Goal: Download file/media

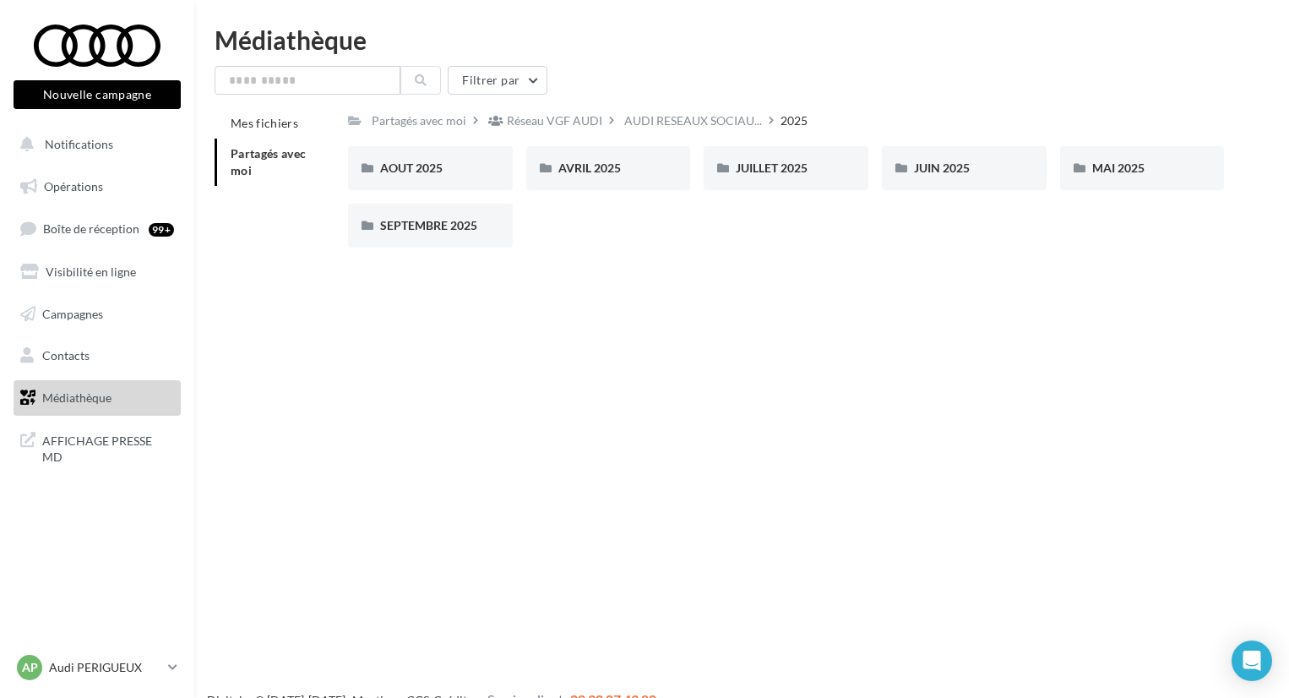
scroll to position [27, 0]
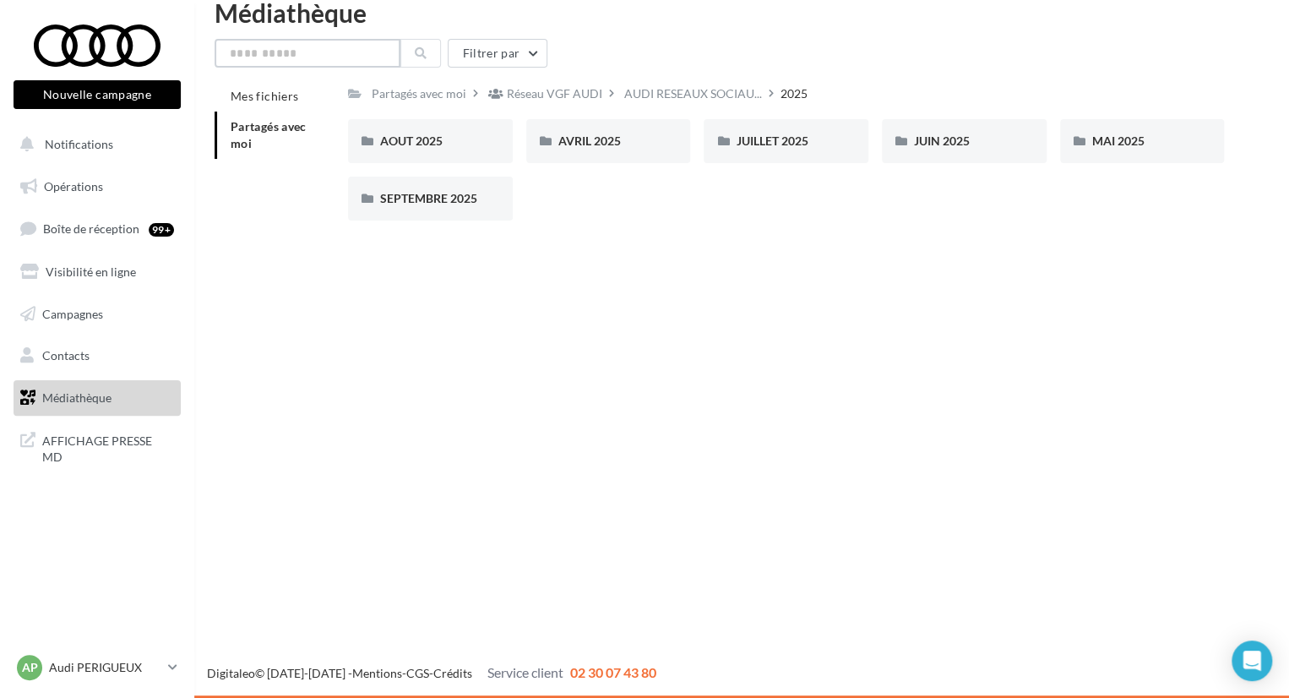
click at [314, 46] on input "text" at bounding box center [308, 53] width 186 height 29
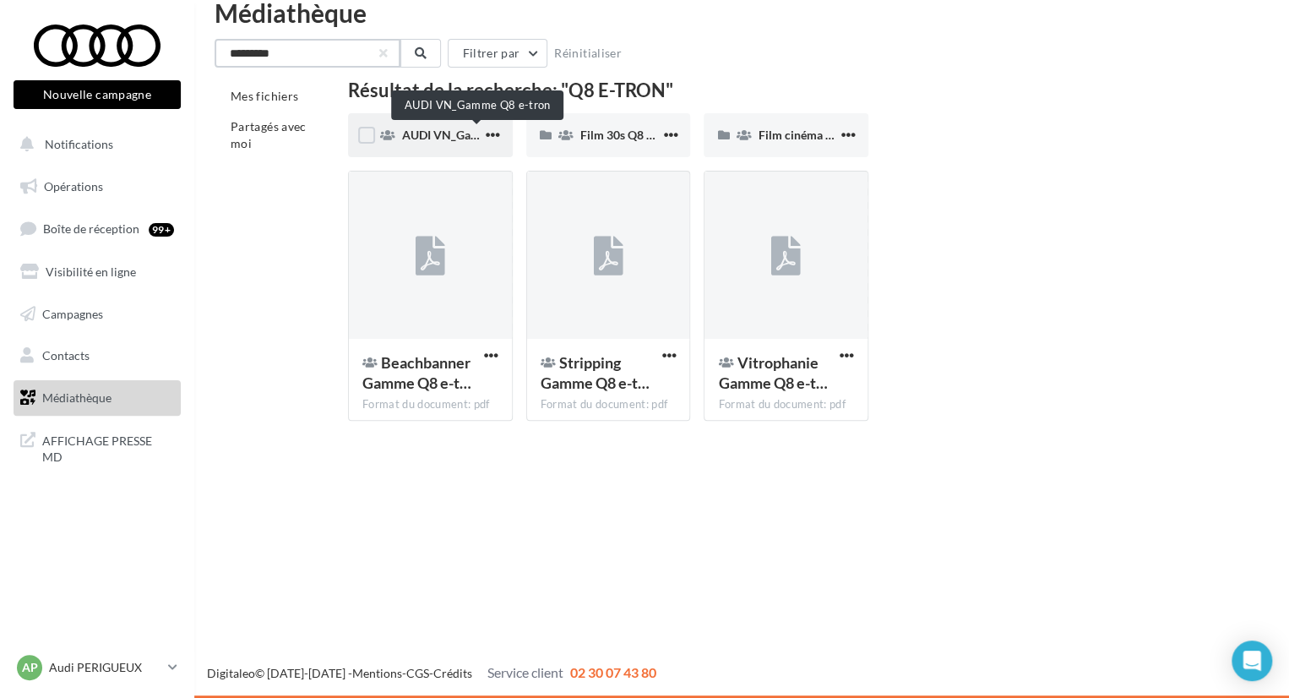
type input "*********"
click at [457, 134] on span "AUDI VN_Gamme Q8 e-tron" at bounding box center [476, 135] width 149 height 14
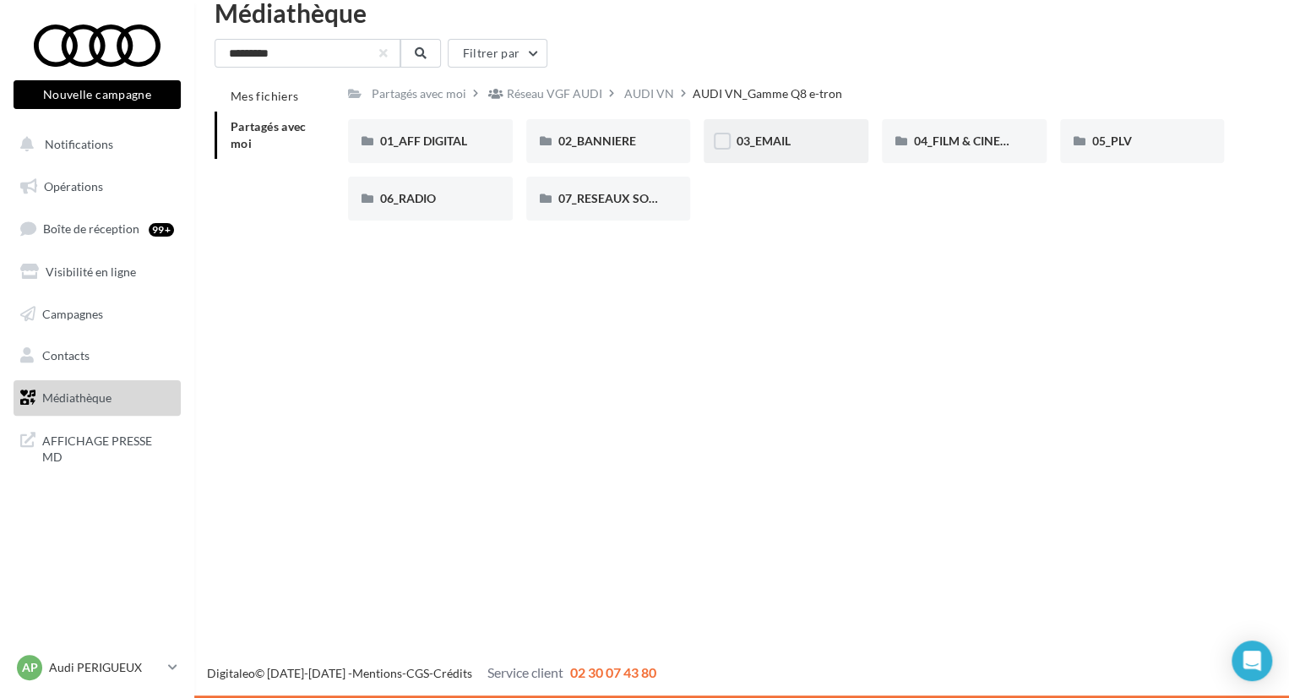
click at [770, 155] on div "03_EMAIL" at bounding box center [786, 141] width 165 height 44
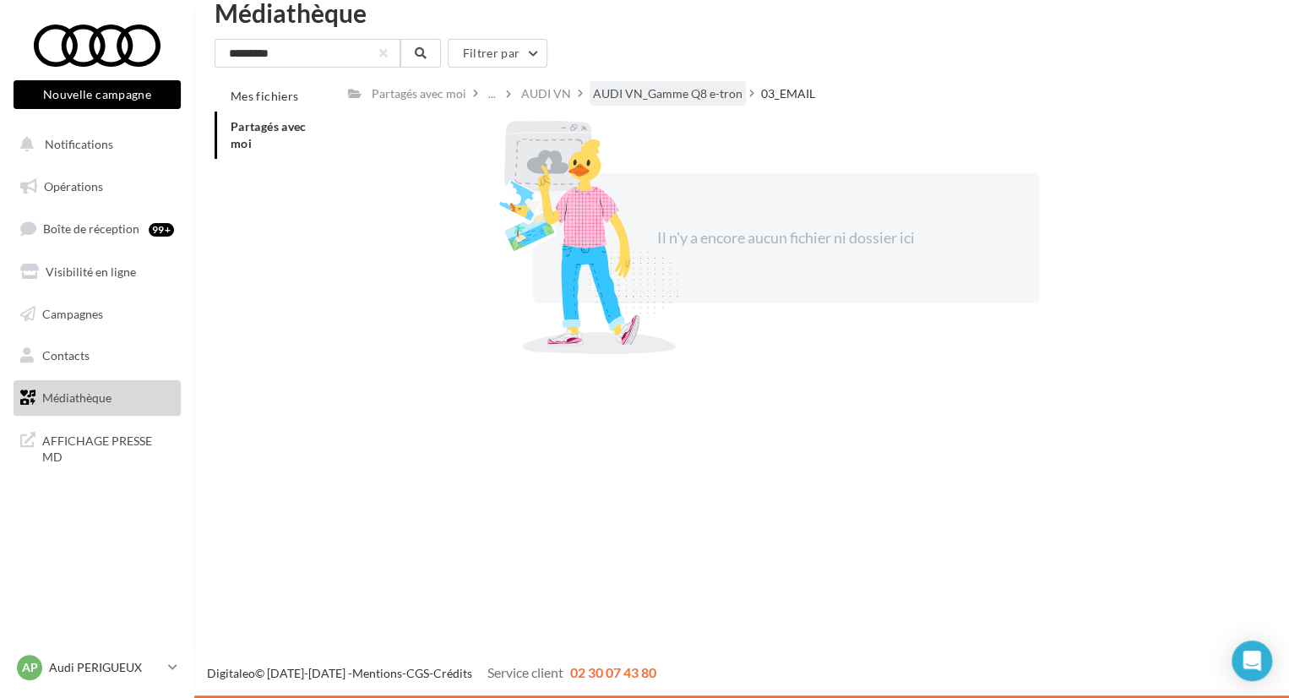
click at [667, 92] on div "AUDI VN_Gamme Q8 e-tron" at bounding box center [668, 93] width 150 height 17
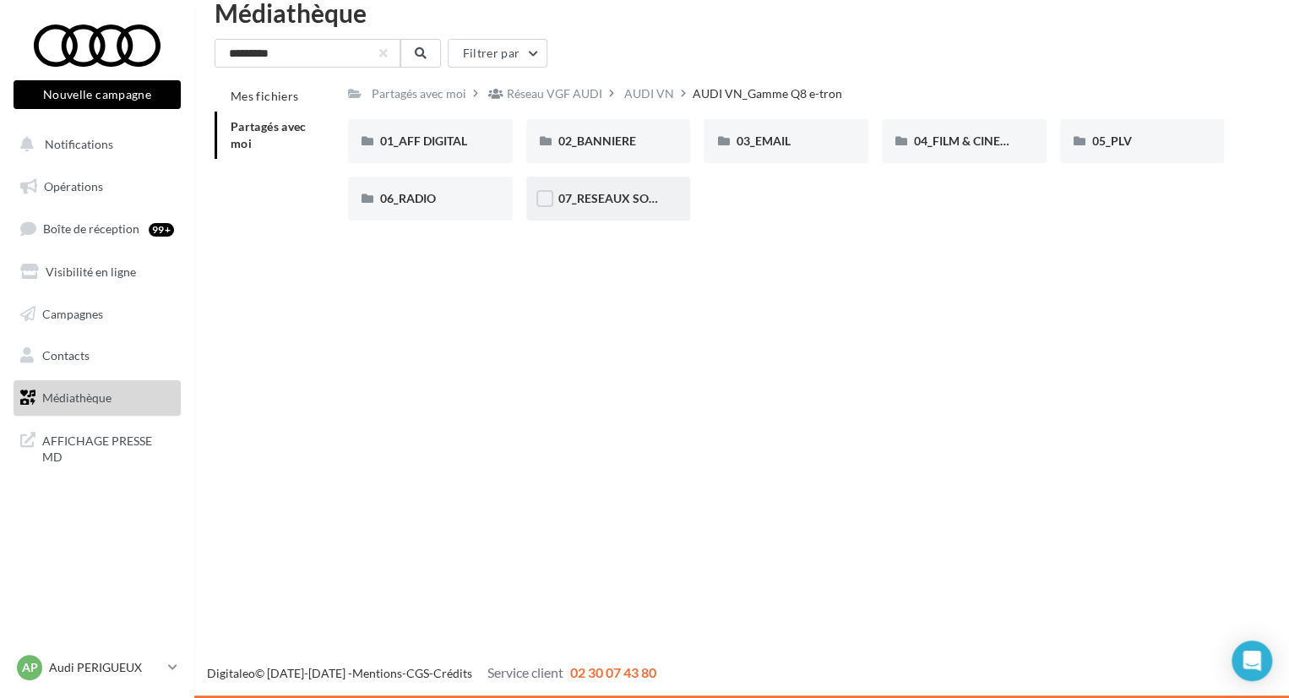
click at [603, 210] on div "07_RESEAUX SOCIAUX" at bounding box center [608, 199] width 165 height 44
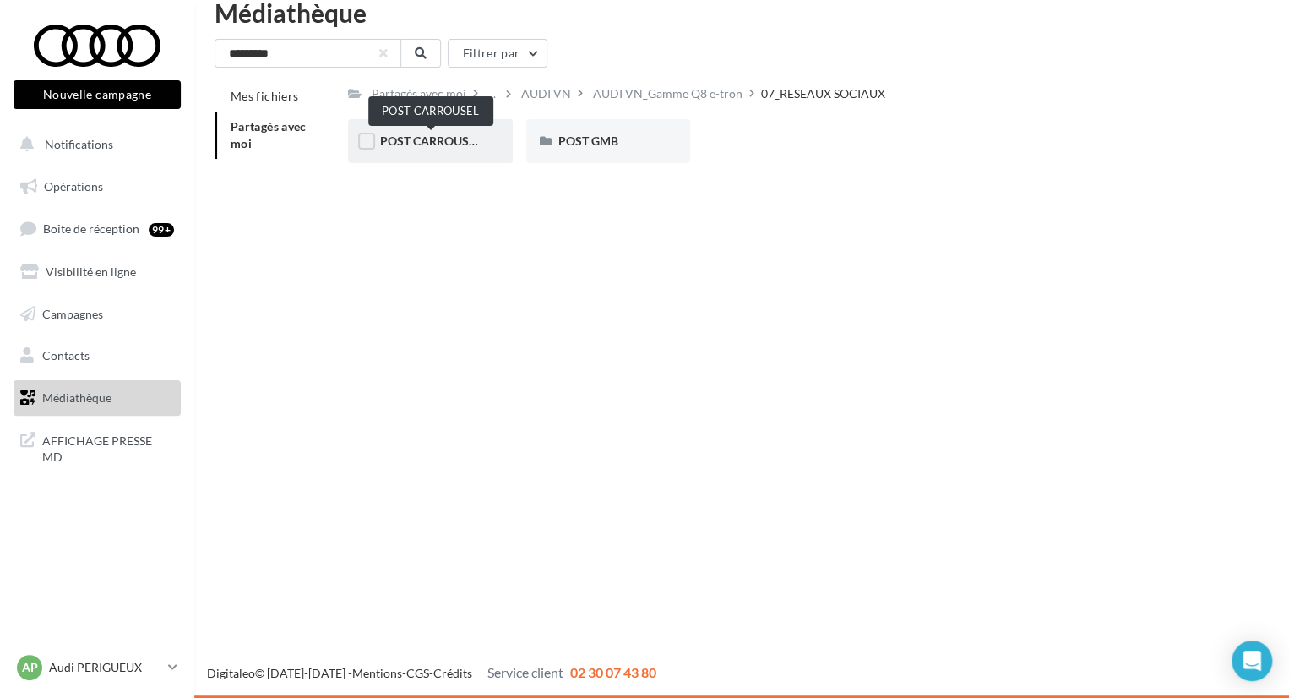
click at [429, 135] on span "POST CARROUSEL" at bounding box center [430, 140] width 101 height 14
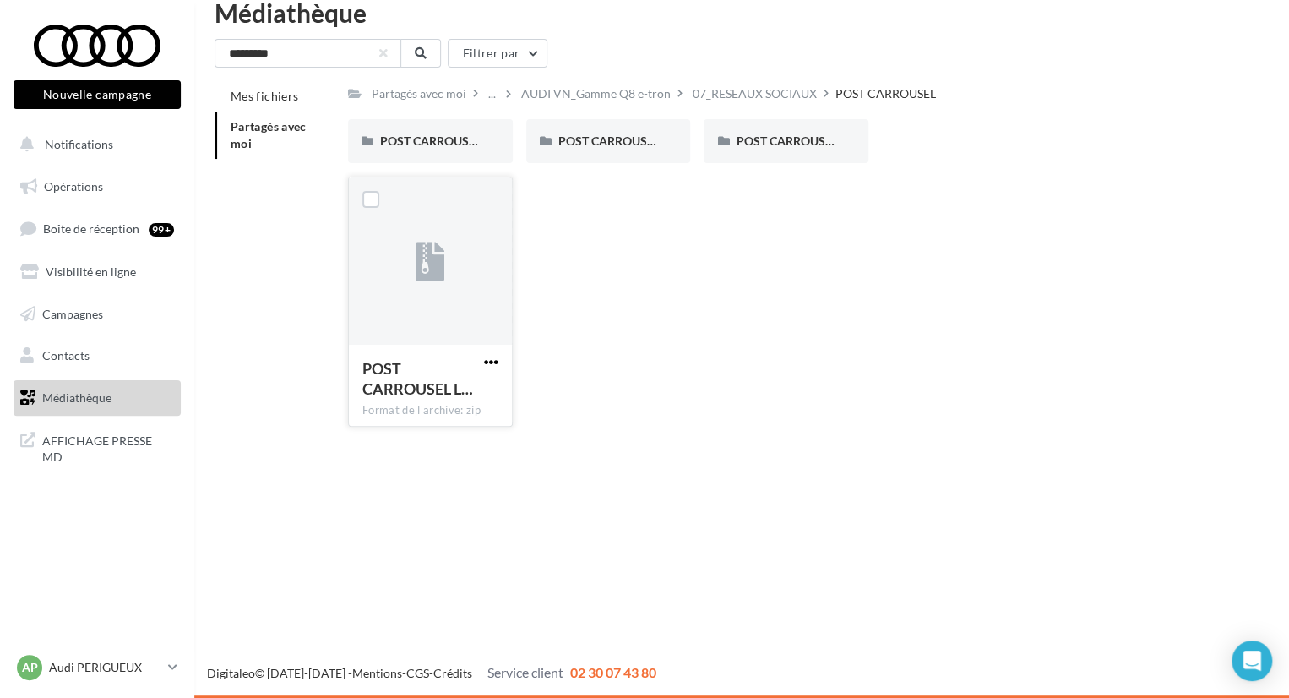
click at [489, 356] on span "button" at bounding box center [491, 362] width 14 height 14
click at [470, 390] on button "Télécharger" at bounding box center [417, 395] width 169 height 44
click at [755, 100] on div "07_RESEAUX SOCIAUX" at bounding box center [755, 93] width 124 height 17
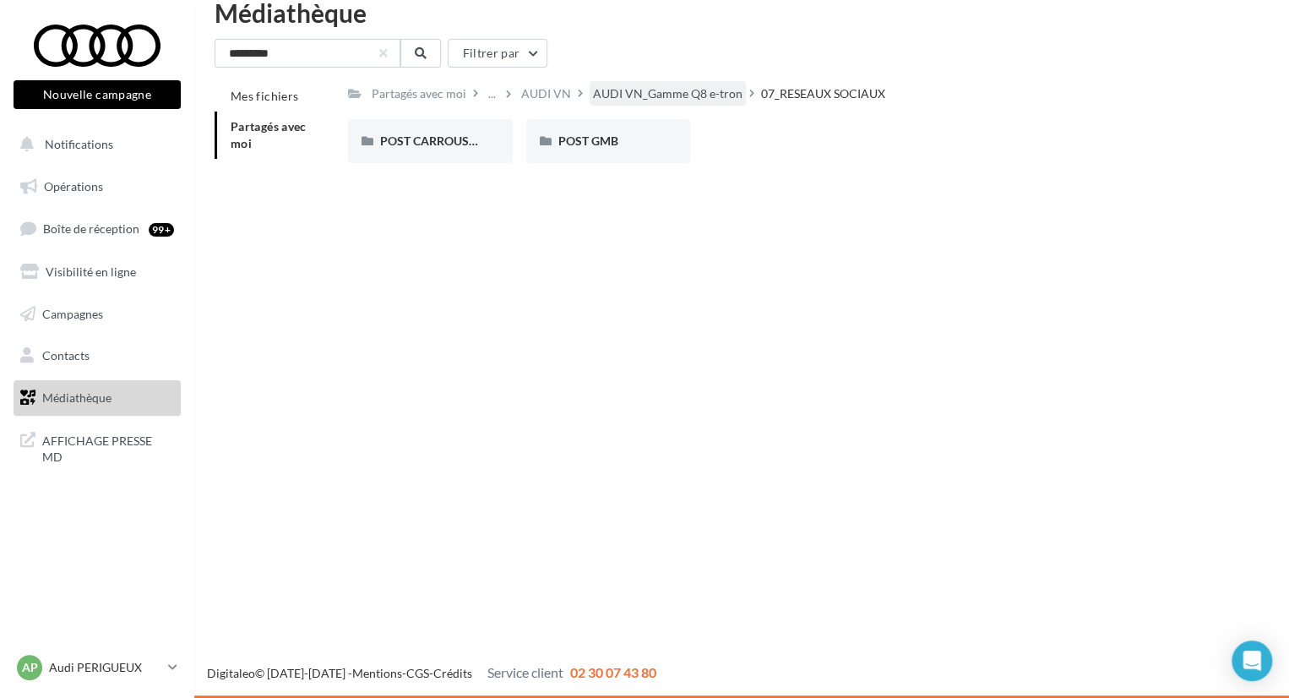
click at [635, 99] on div "AUDI VN_Gamme Q8 e-tron" at bounding box center [668, 93] width 150 height 17
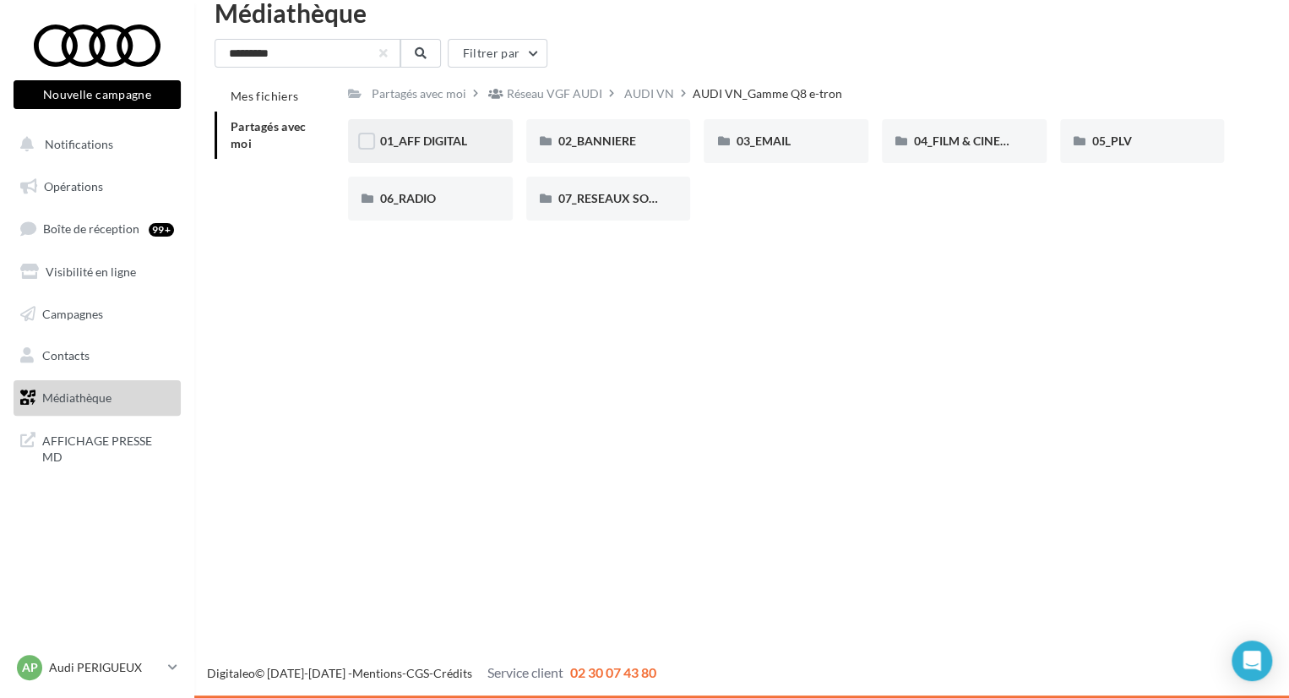
click at [470, 143] on div "01_AFF DIGITAL" at bounding box center [430, 141] width 101 height 17
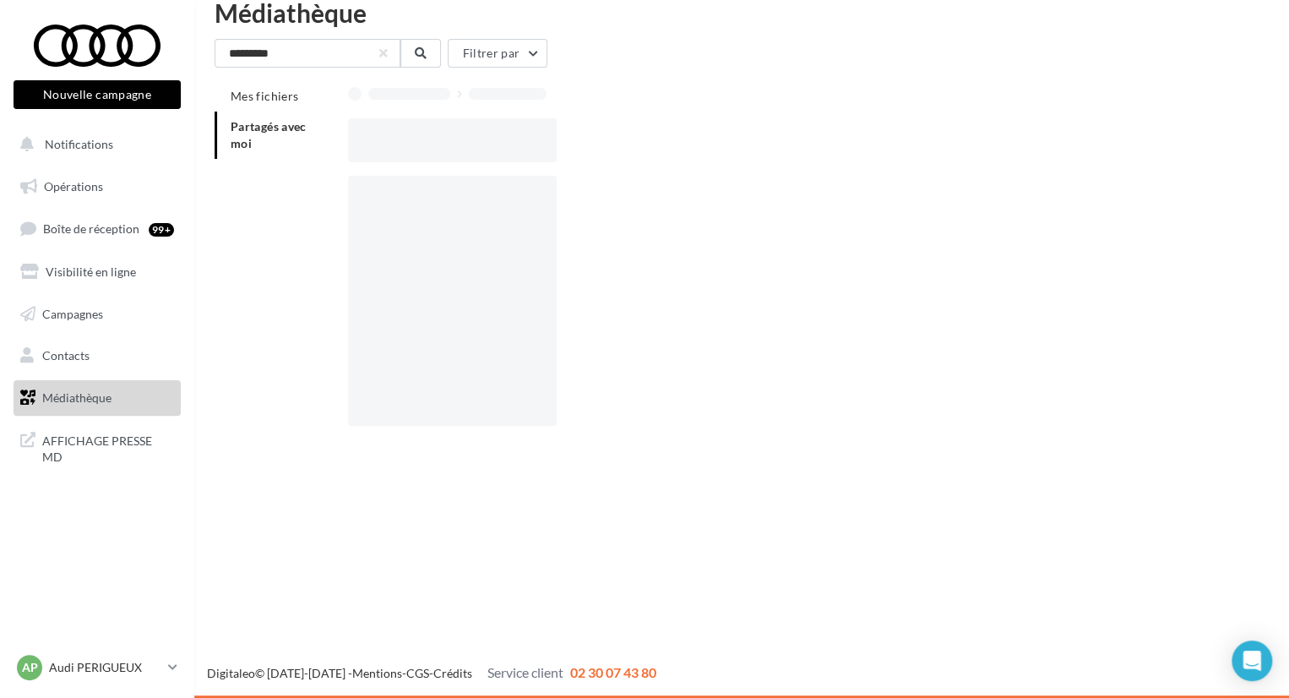
click at [470, 143] on div at bounding box center [452, 140] width 209 height 44
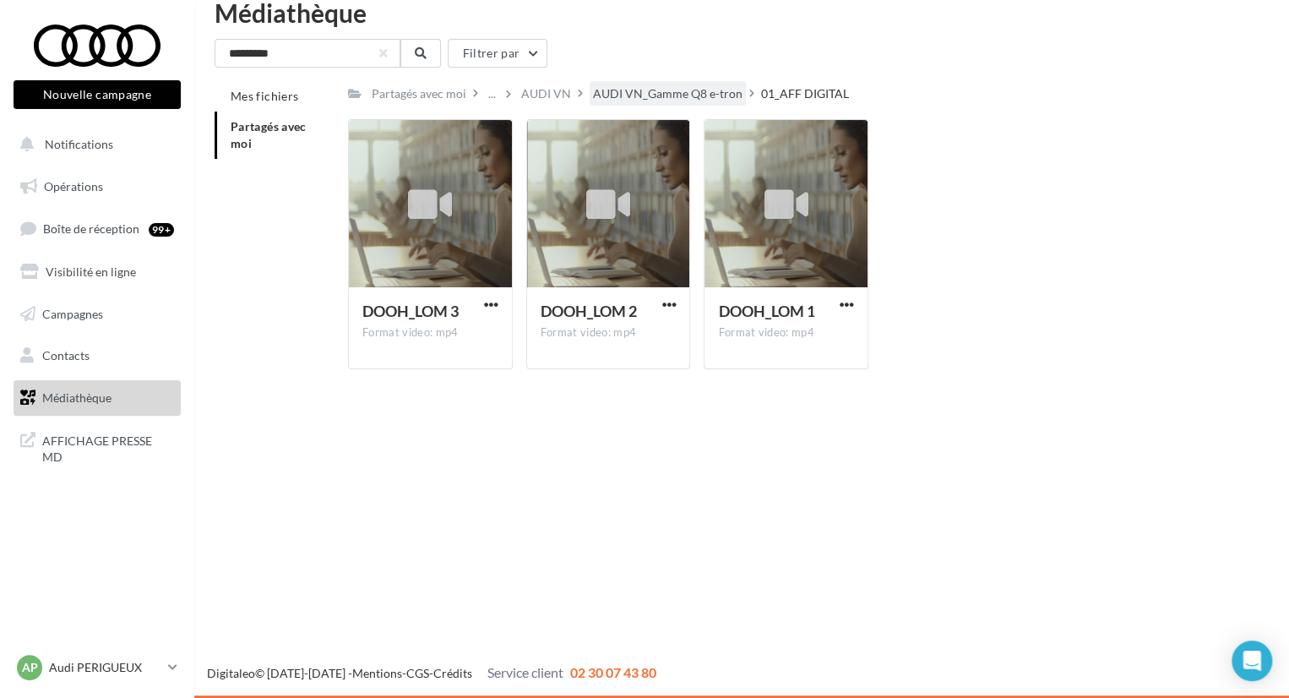
click at [705, 104] on div "AUDI VN_Gamme Q8 e-tron" at bounding box center [668, 93] width 156 height 24
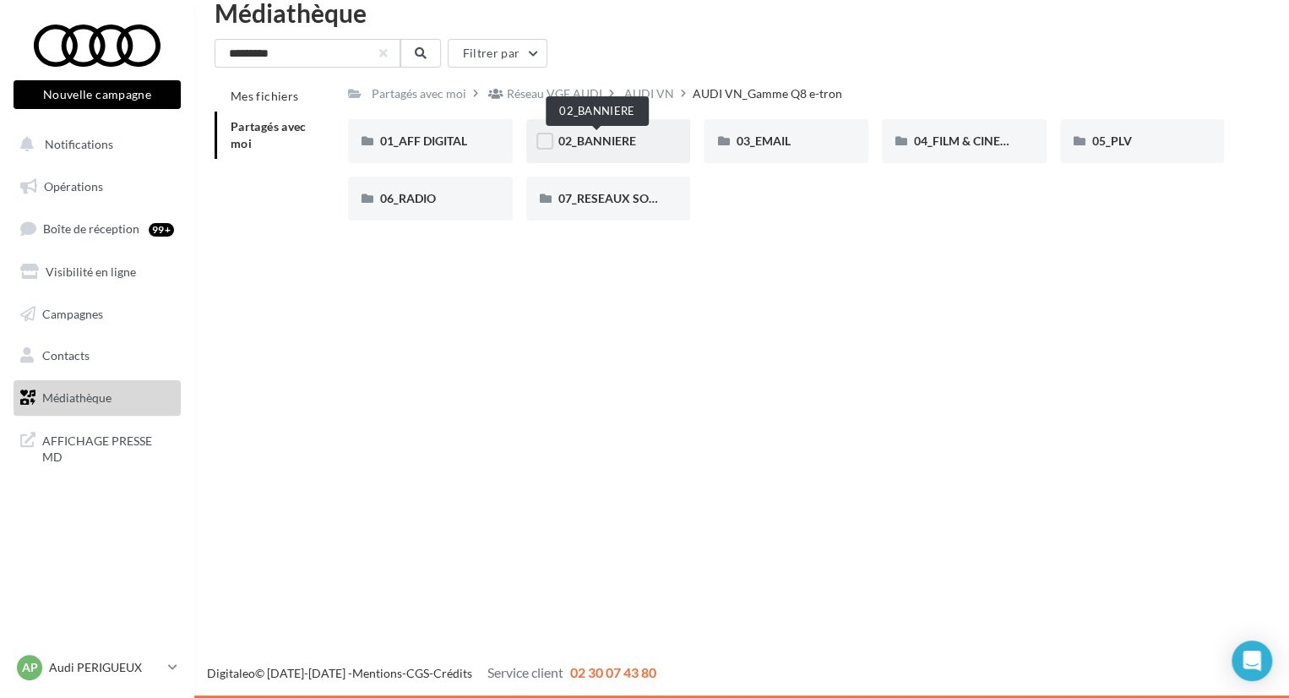
click at [628, 142] on span "02_BANNIERE" at bounding box center [597, 140] width 78 height 14
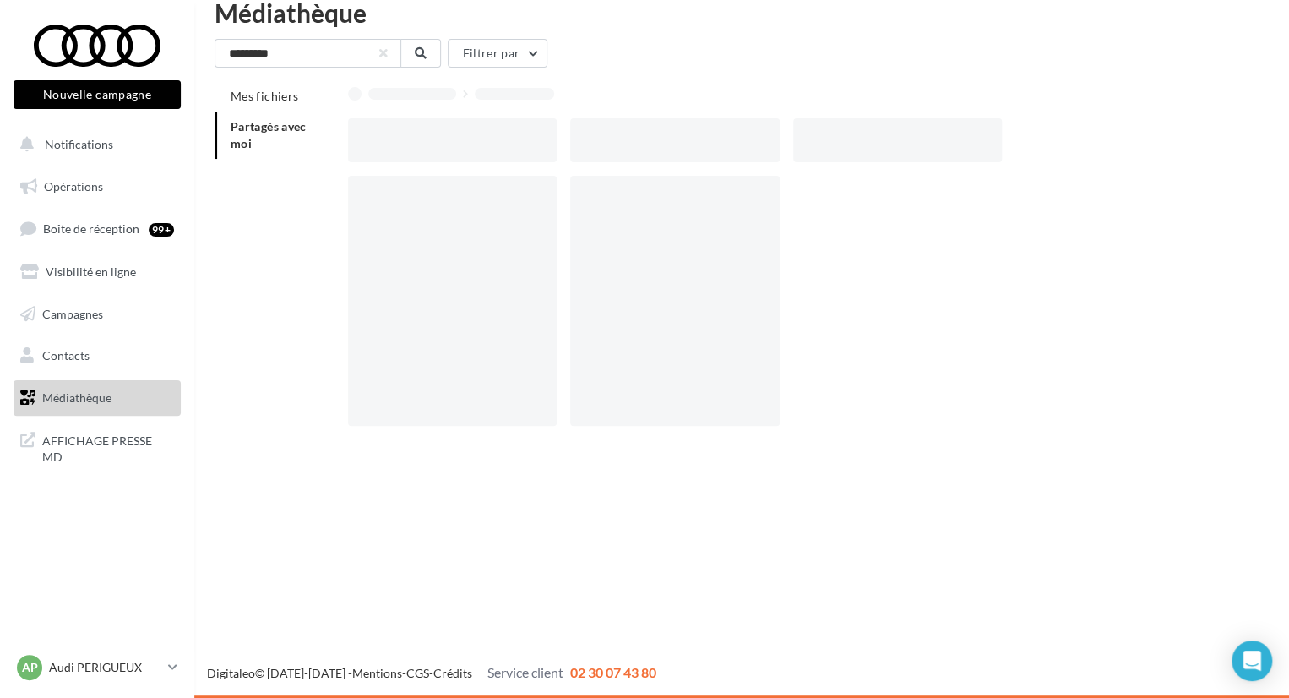
click at [628, 142] on div at bounding box center [674, 140] width 209 height 44
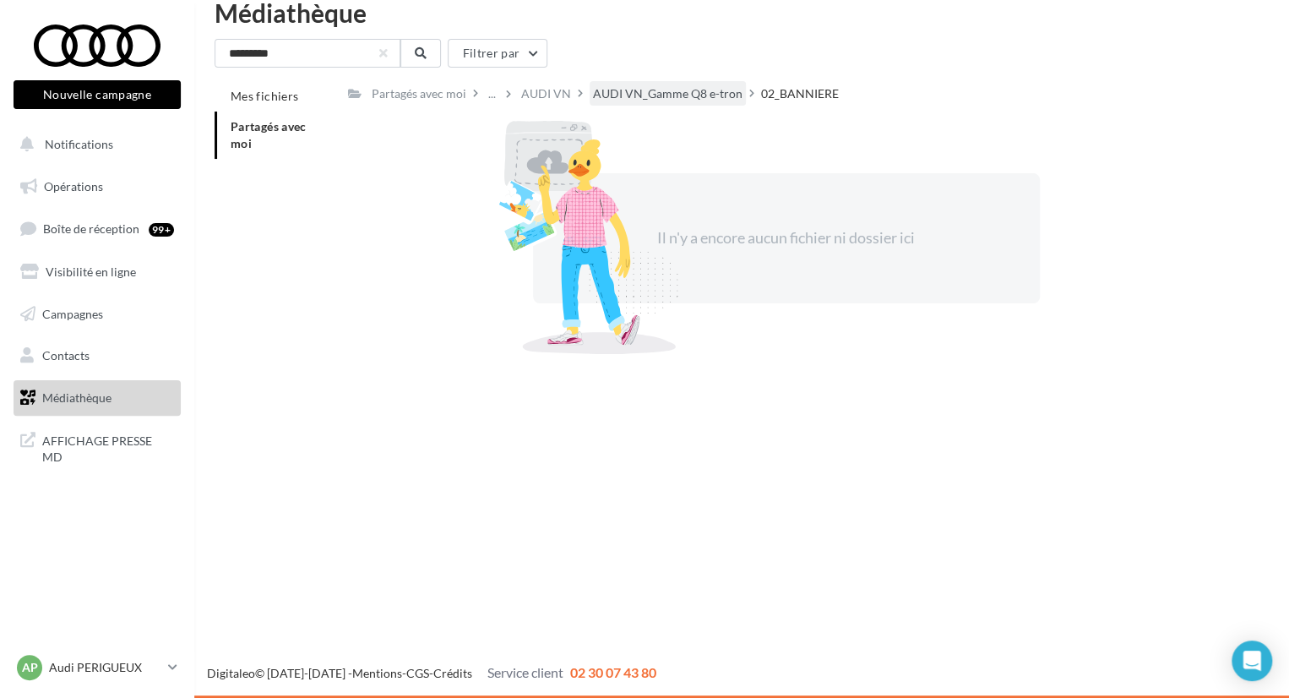
click at [657, 99] on div "AUDI VN_Gamme Q8 e-tron" at bounding box center [668, 93] width 150 height 17
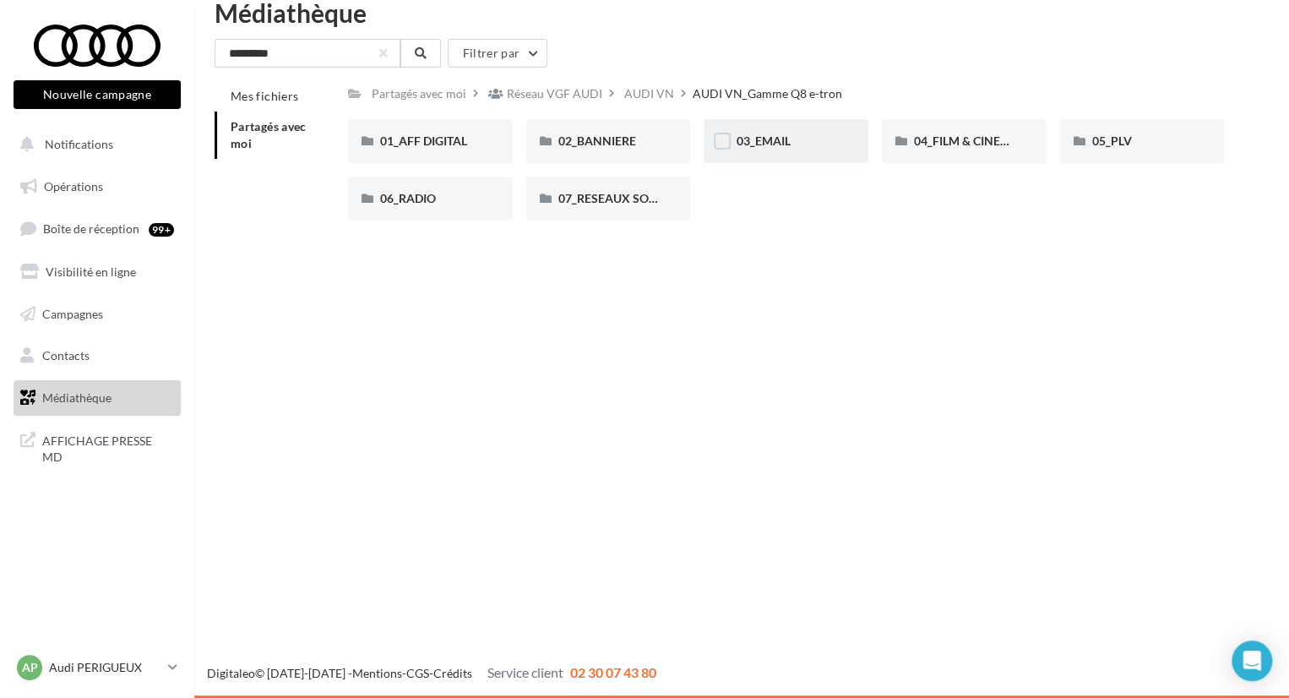
click at [794, 134] on div "03_EMAIL" at bounding box center [786, 141] width 101 height 17
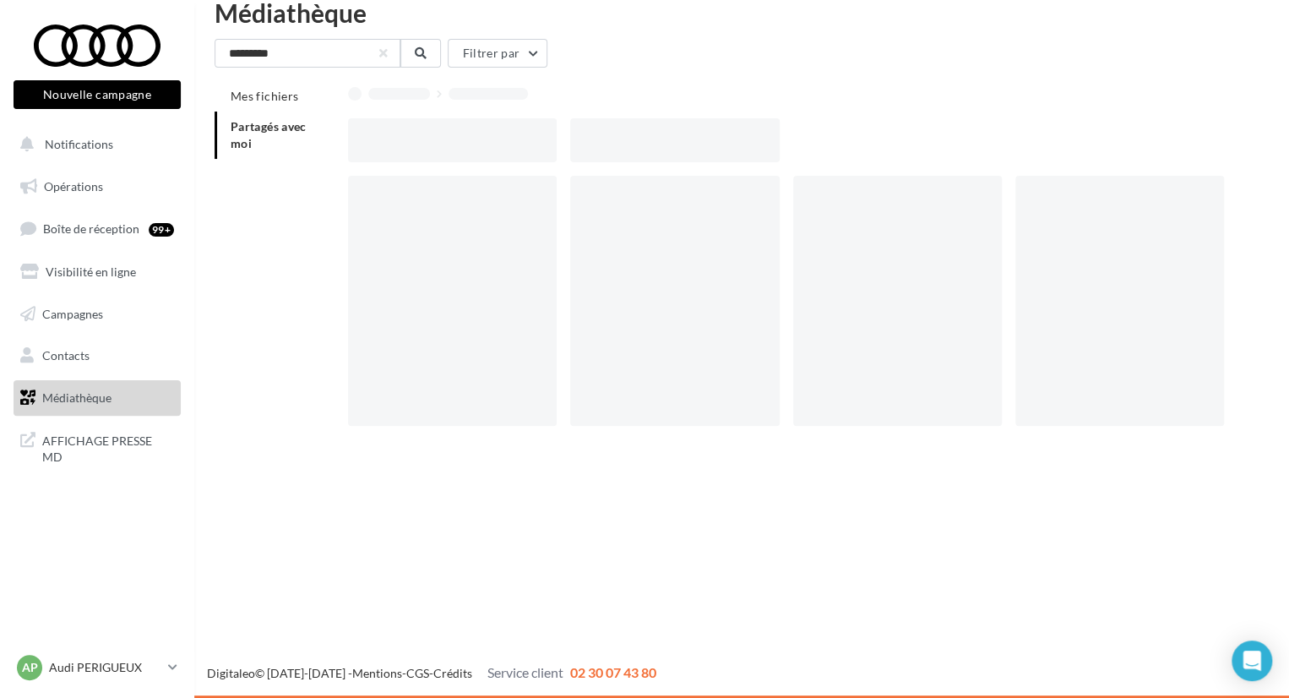
click at [794, 134] on div at bounding box center [792, 140] width 889 height 44
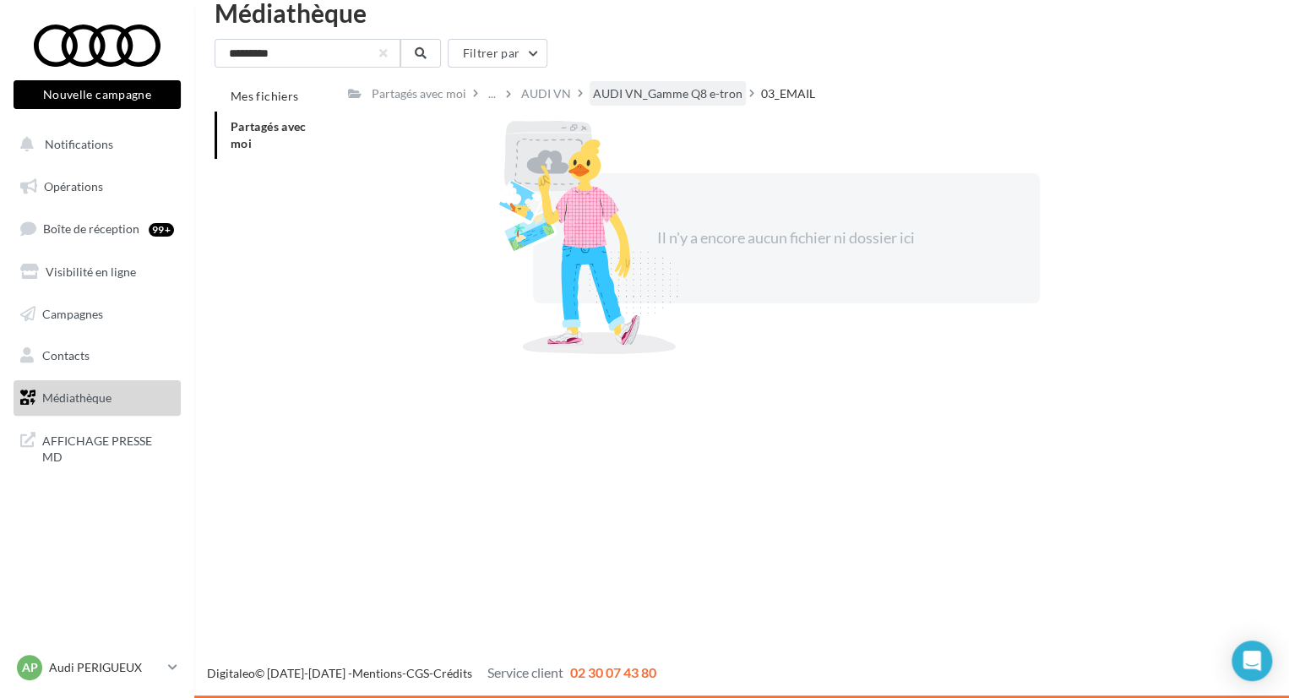
click at [713, 89] on div "AUDI VN_Gamme Q8 e-tron" at bounding box center [668, 93] width 150 height 17
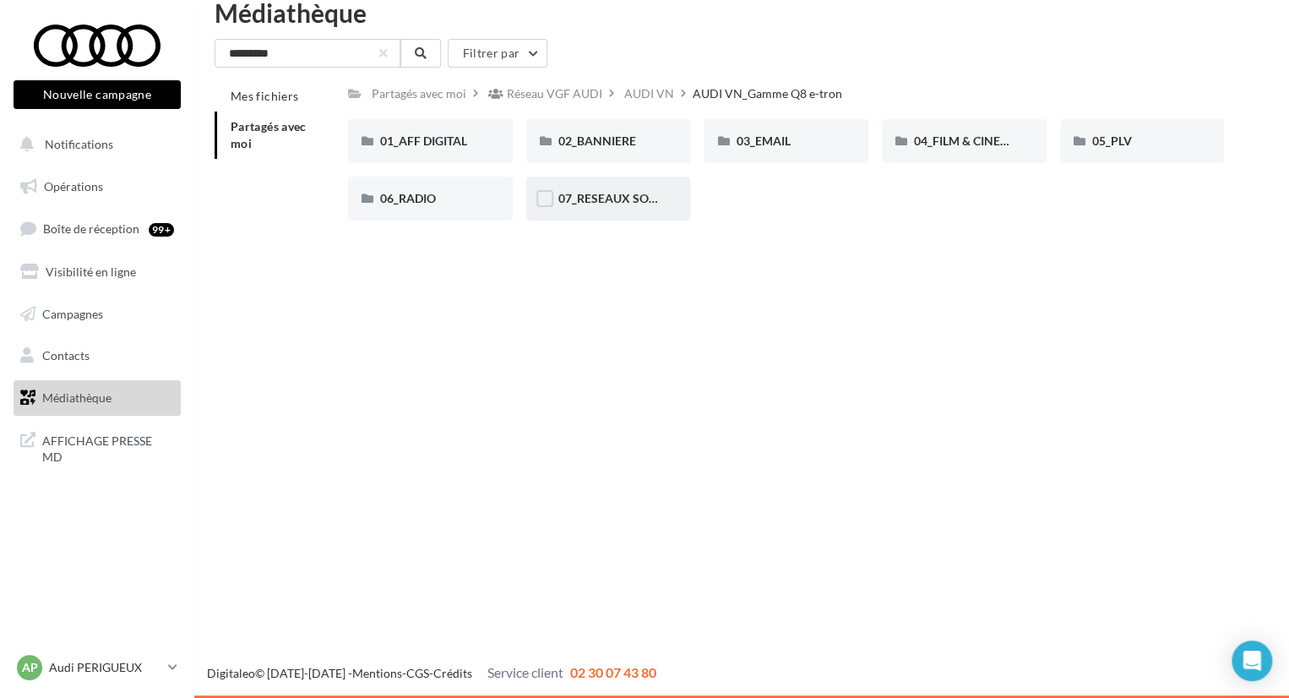
click at [561, 190] on div "07_RESEAUX SOCIAUX" at bounding box center [608, 198] width 101 height 17
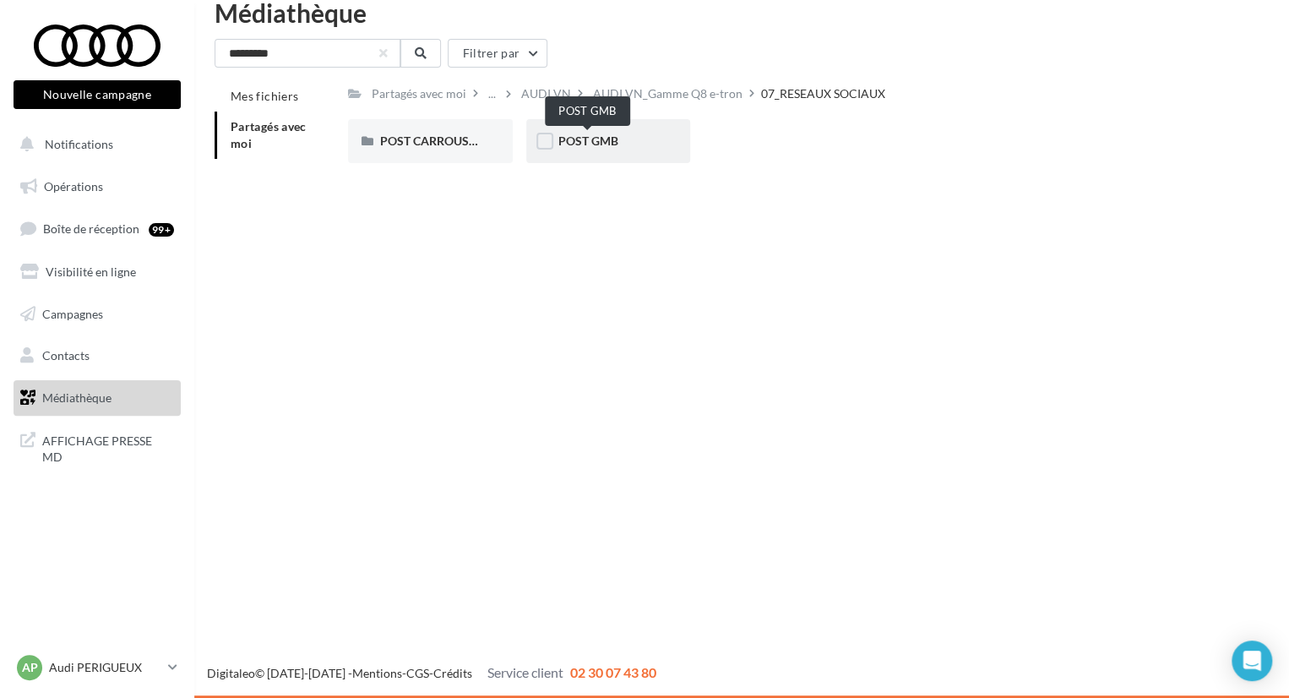
click at [600, 142] on span "POST GMB" at bounding box center [588, 140] width 60 height 14
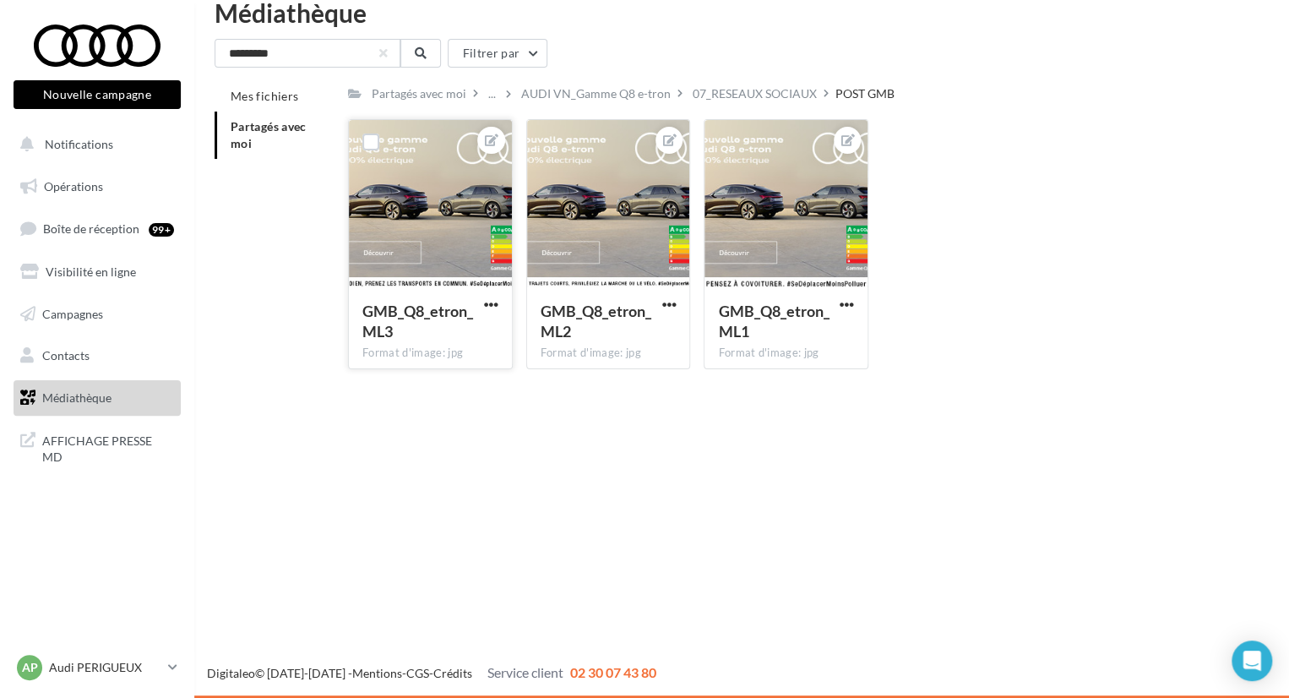
click at [449, 193] on div at bounding box center [430, 204] width 163 height 169
click at [601, 84] on div "AUDI VN_Gamme Q8 e-tron" at bounding box center [596, 93] width 156 height 24
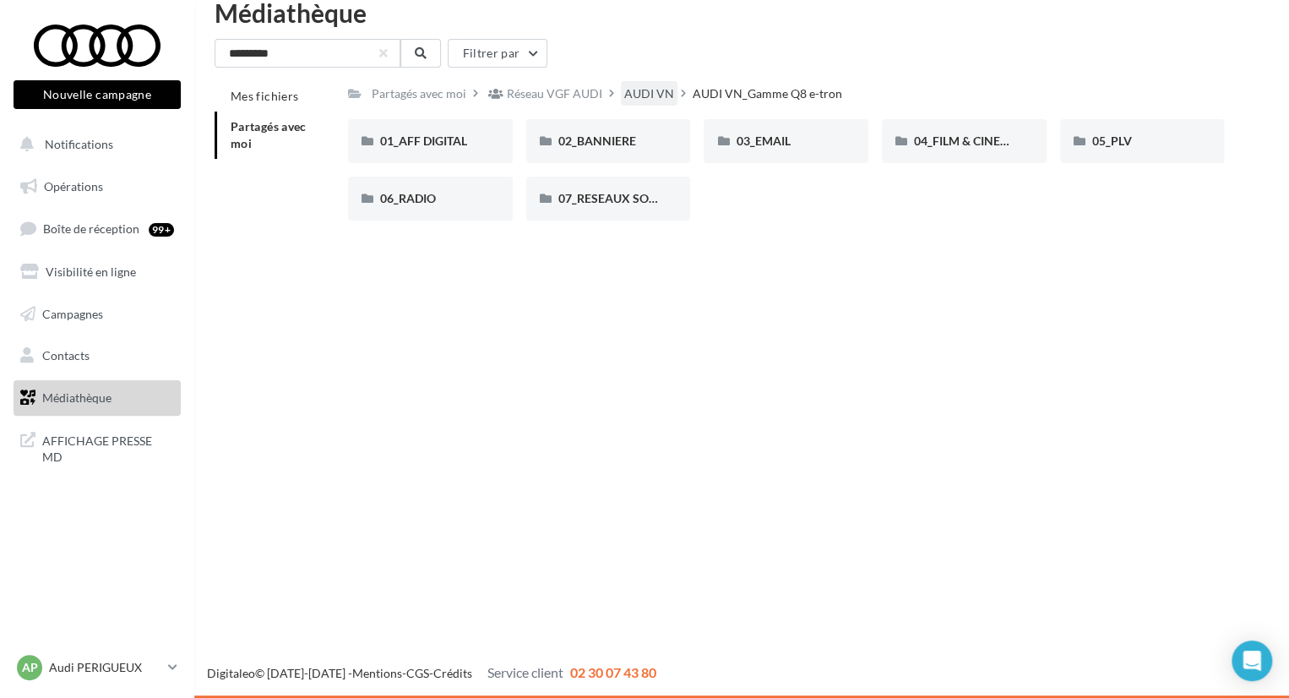
click at [642, 92] on div "AUDI VN" at bounding box center [649, 93] width 50 height 17
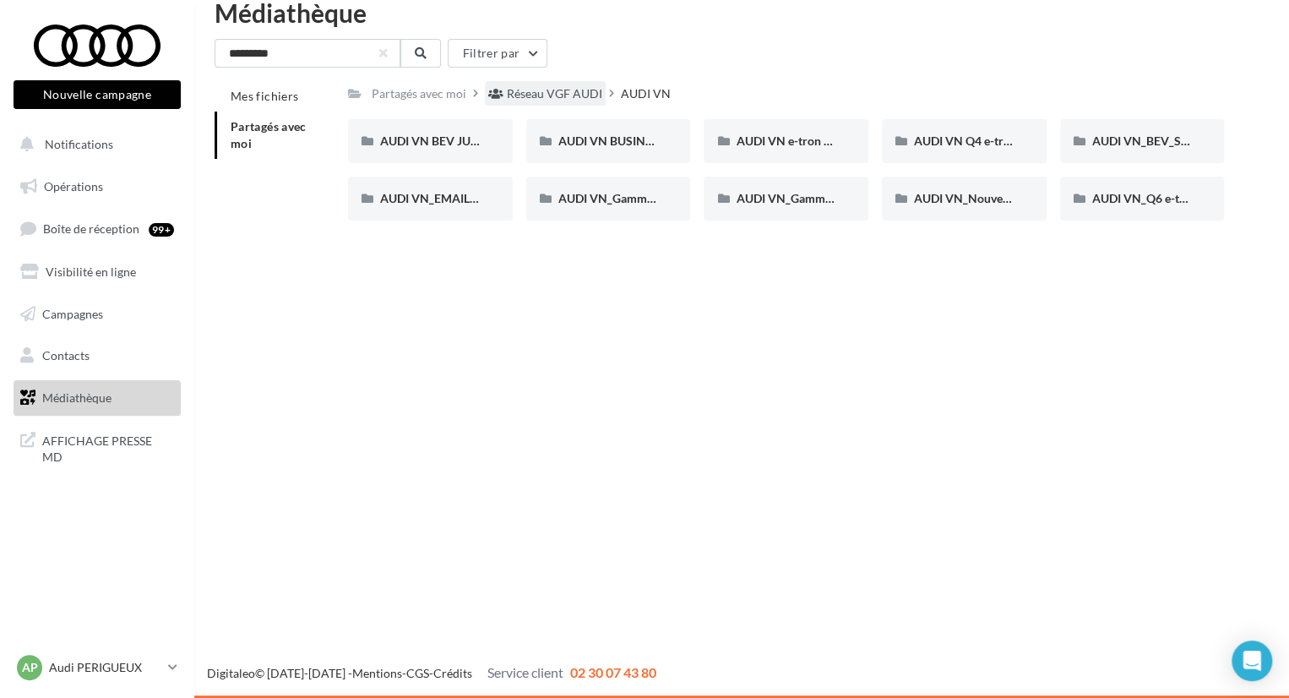
click at [578, 95] on div "Réseau VGF AUDI" at bounding box center [554, 93] width 95 height 17
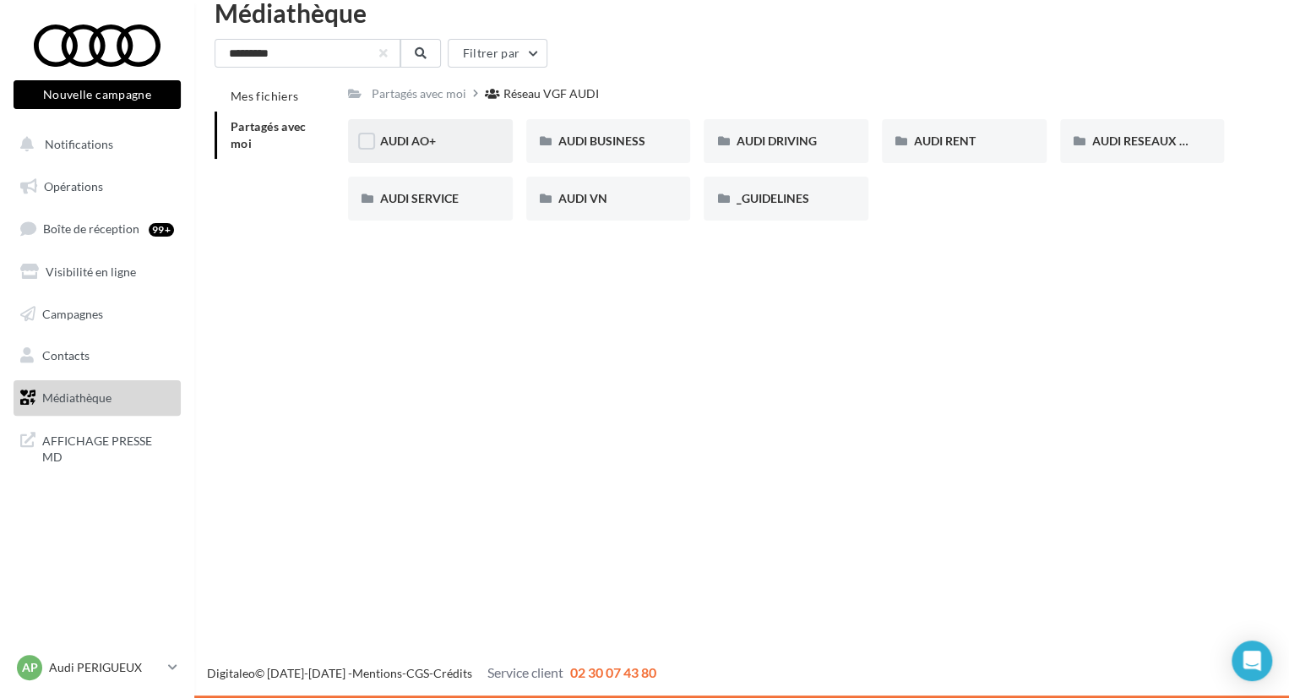
click at [436, 152] on div "AUDI AO+" at bounding box center [430, 141] width 165 height 44
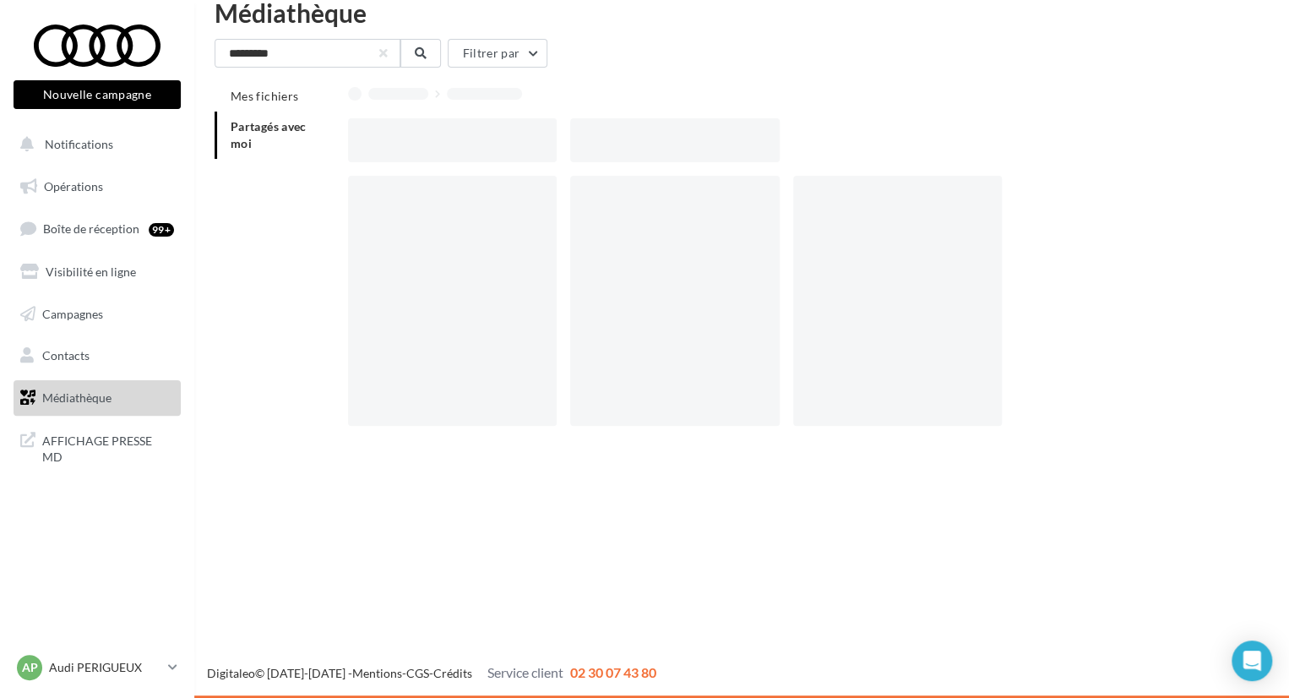
click at [436, 152] on div at bounding box center [452, 140] width 209 height 44
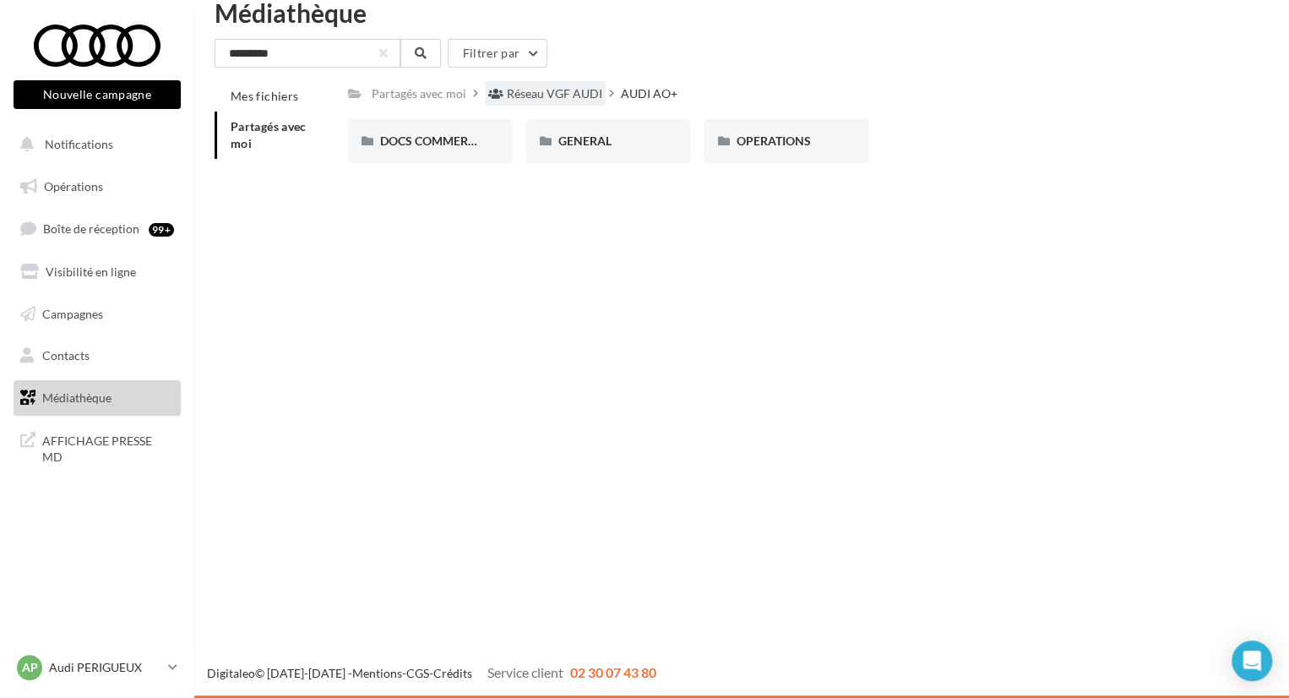
click at [568, 93] on div "Réseau VGF AUDI" at bounding box center [554, 93] width 95 height 17
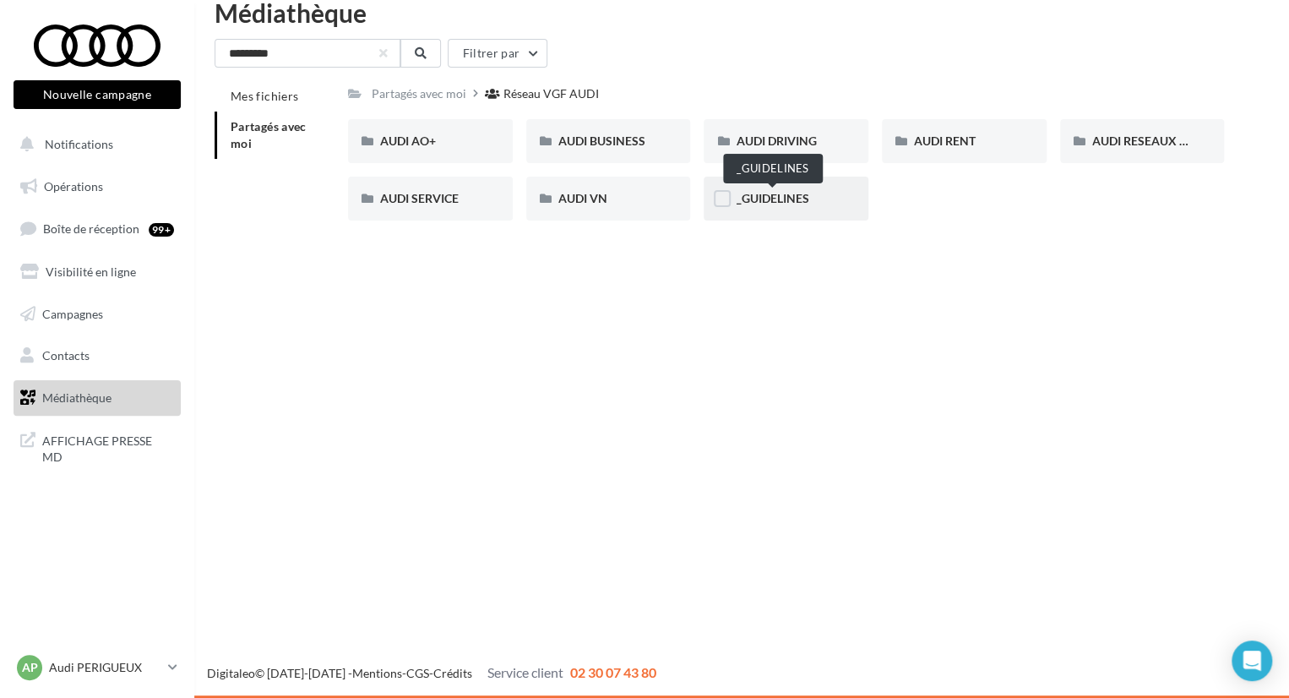
click at [737, 198] on span "_GUIDELINES" at bounding box center [772, 198] width 73 height 14
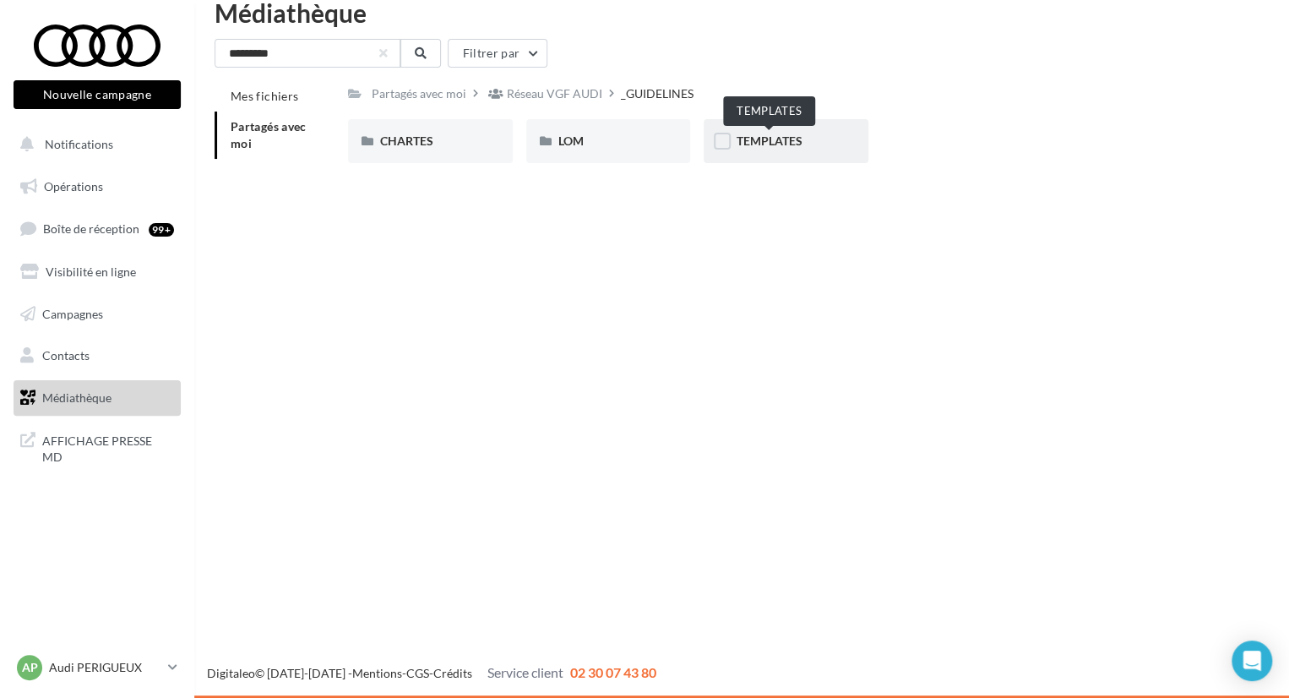
click at [760, 136] on span "TEMPLATES" at bounding box center [769, 140] width 66 height 14
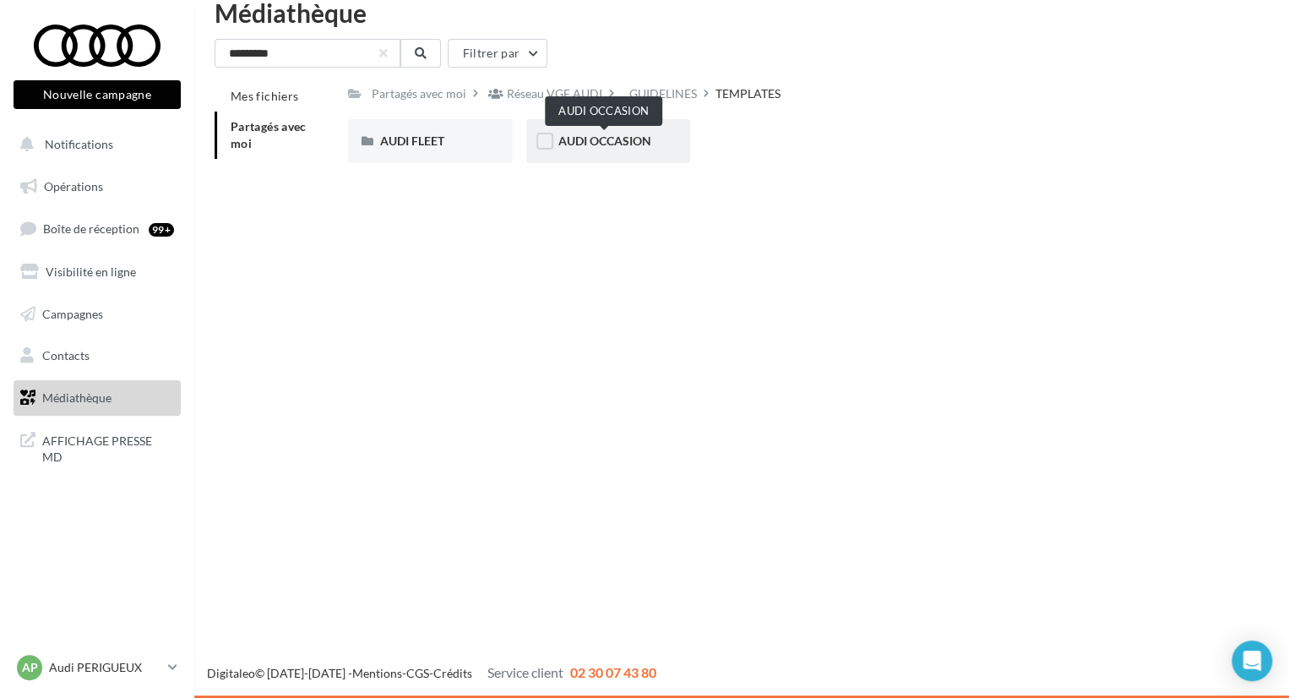
click at [625, 140] on span "AUDI OCCASION" at bounding box center [604, 140] width 93 height 14
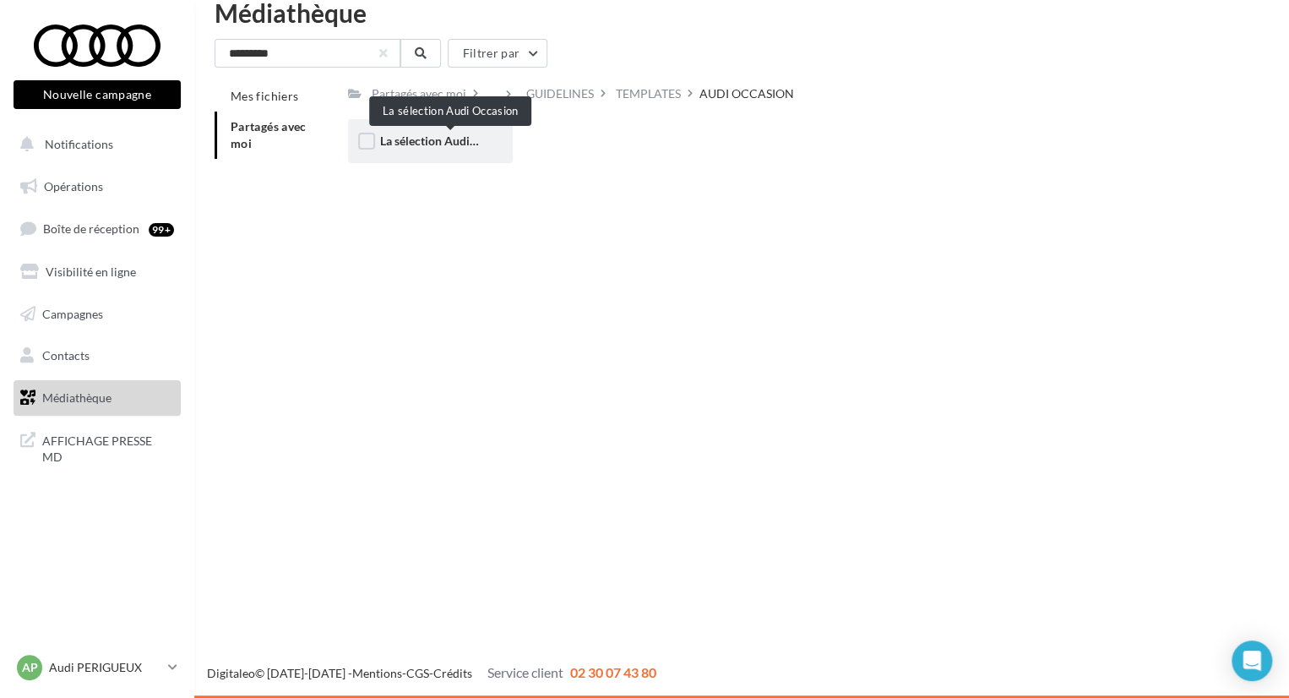
click at [476, 144] on span "La sélection Audi Occasion" at bounding box center [450, 140] width 141 height 14
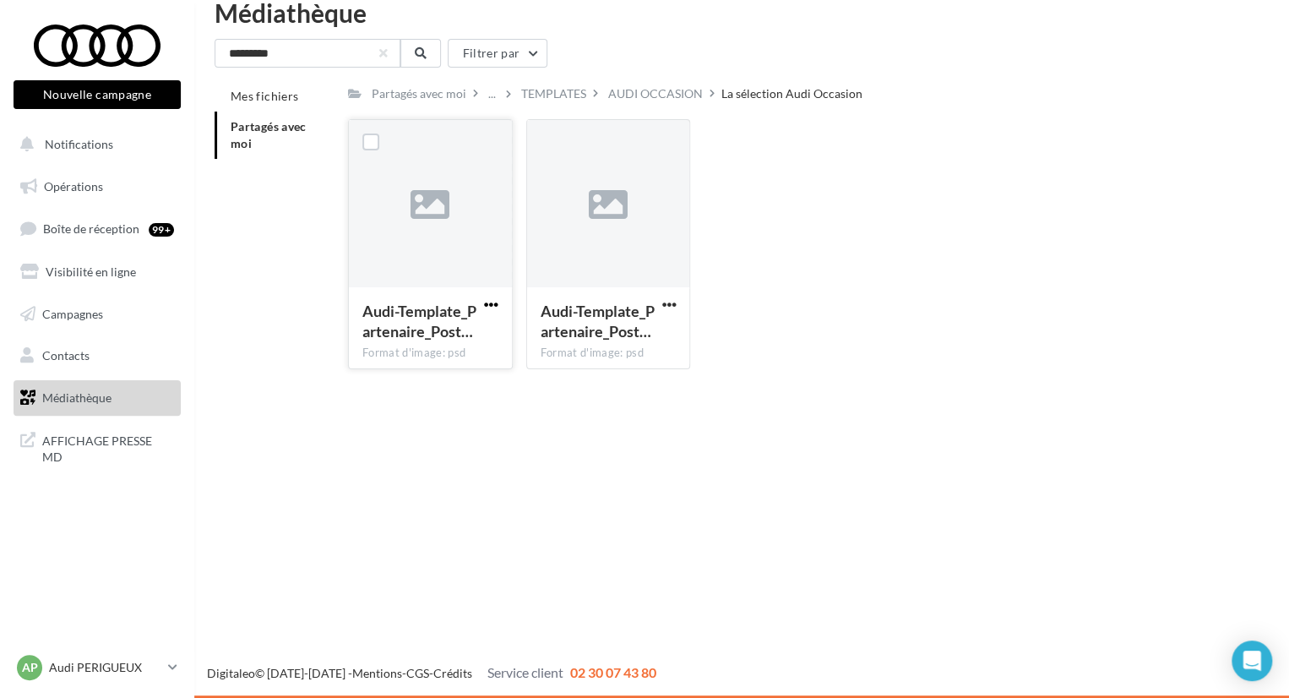
click at [494, 305] on span "button" at bounding box center [491, 304] width 14 height 14
click at [460, 324] on button "Télécharger" at bounding box center [417, 338] width 169 height 44
click at [674, 307] on span "button" at bounding box center [668, 304] width 14 height 14
click at [645, 333] on button "Télécharger" at bounding box center [594, 338] width 169 height 44
click at [1113, 58] on div "********* Filtrer par" at bounding box center [742, 53] width 1054 height 29
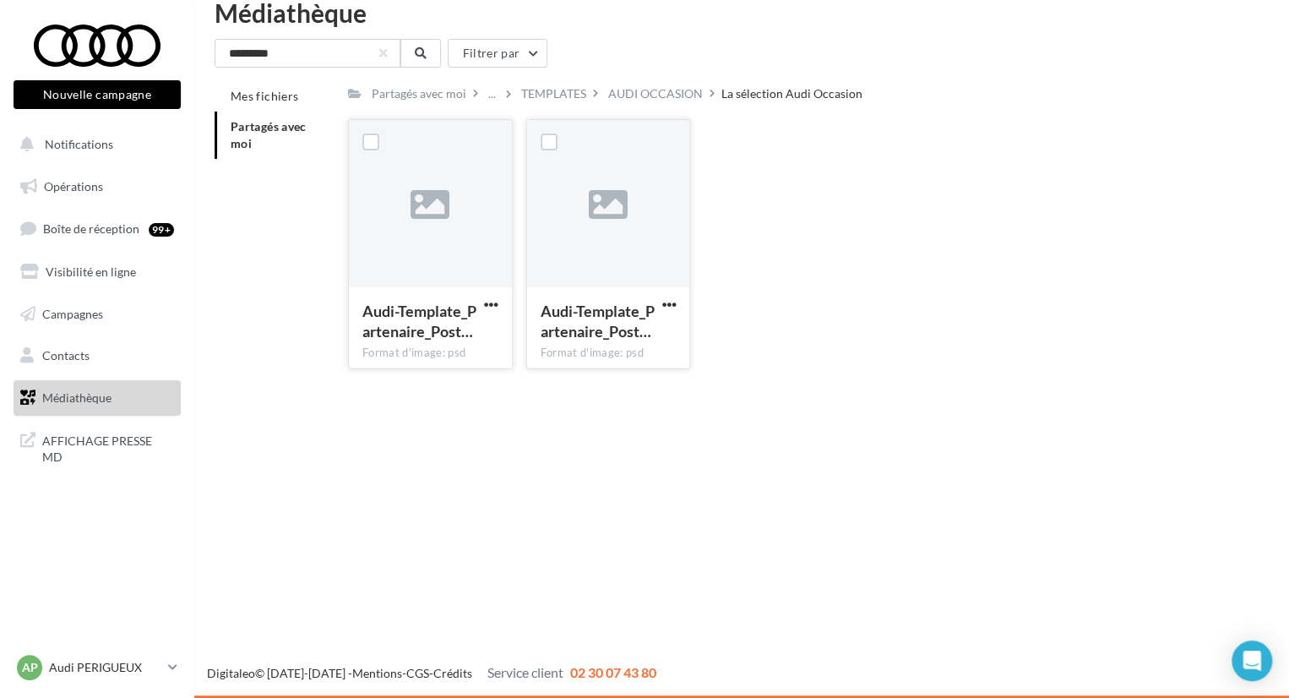
click at [949, 115] on div "Partagés avec moi ... TEMPLATES AUDI OCCASION La sélection Audi Occasion Rs Par…" at bounding box center [786, 232] width 876 height 302
click at [680, 99] on div "AUDI OCCASION" at bounding box center [655, 93] width 95 height 17
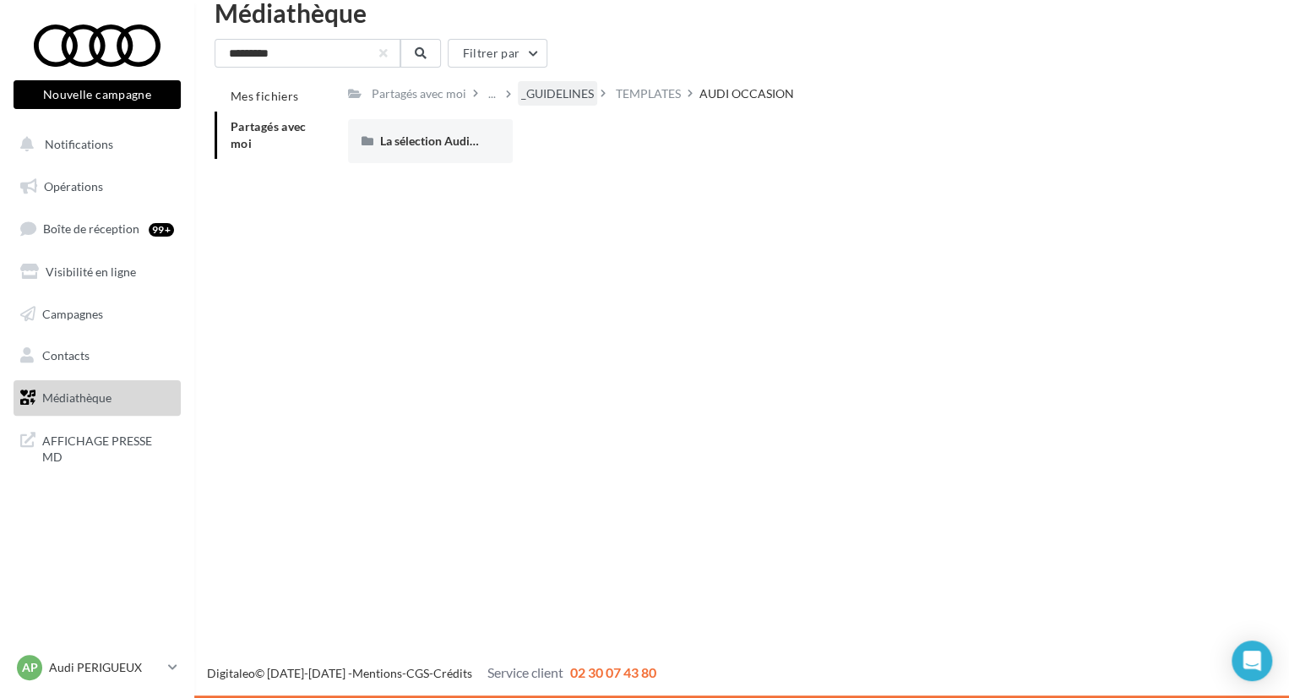
click at [558, 94] on div "_GUIDELINES" at bounding box center [557, 93] width 73 height 17
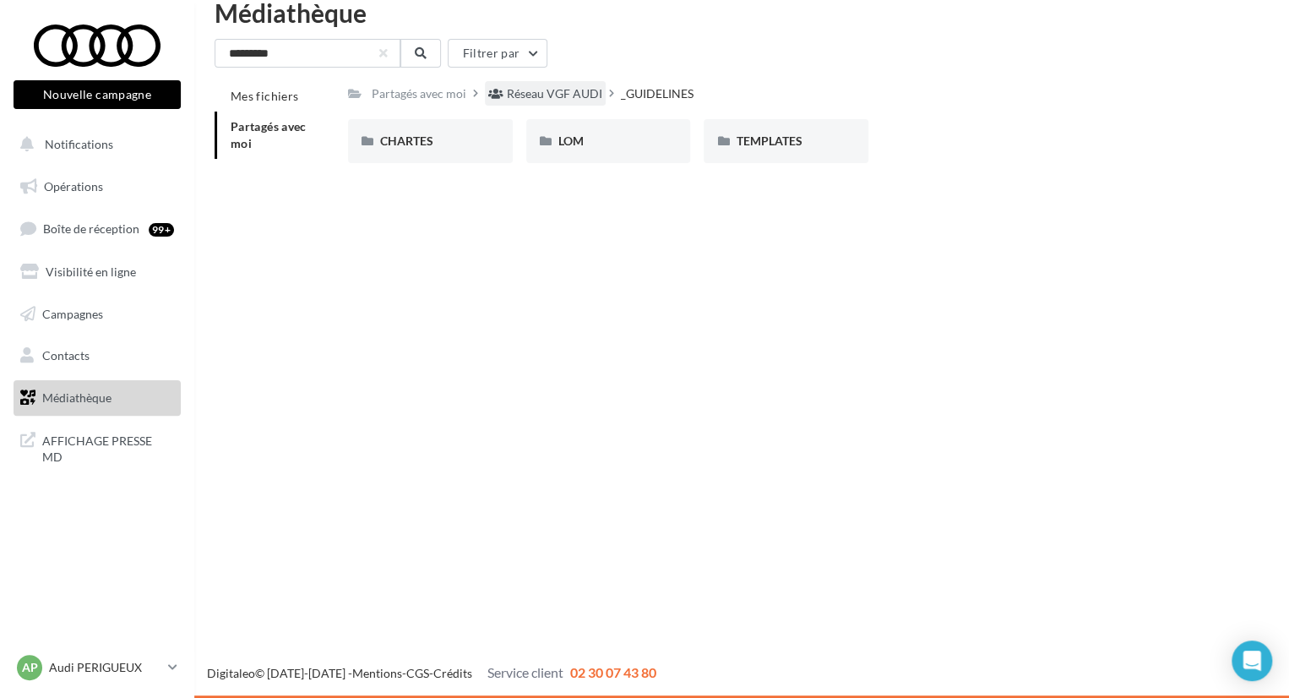
click at [561, 94] on div "Réseau VGF AUDI" at bounding box center [554, 93] width 95 height 17
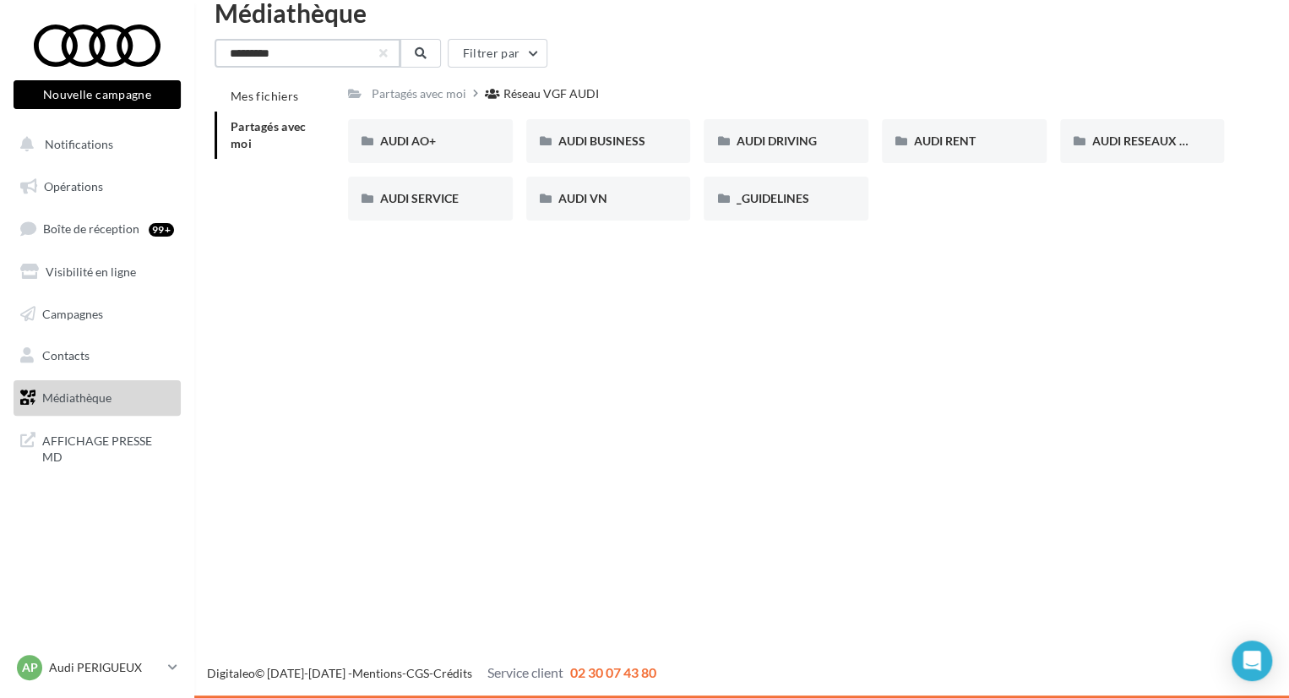
click at [328, 56] on input "*********" at bounding box center [308, 53] width 186 height 29
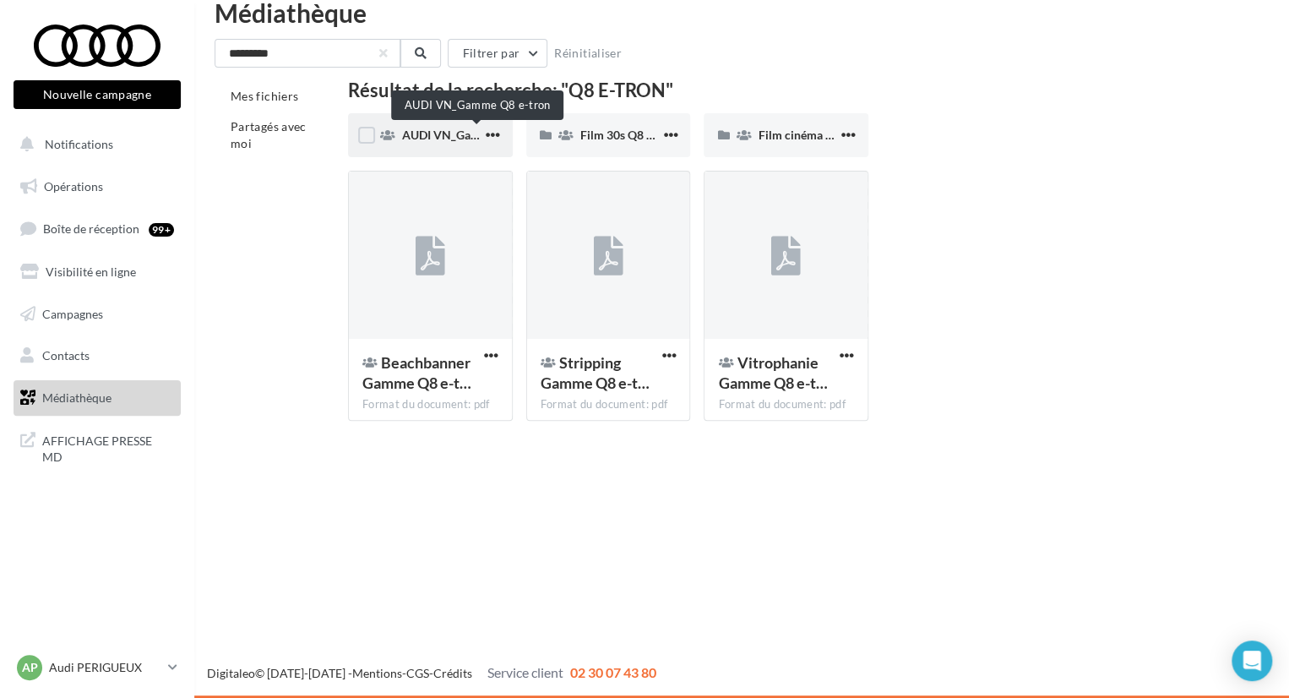
click at [460, 139] on span "AUDI VN_Gamme Q8 e-tron" at bounding box center [476, 135] width 149 height 14
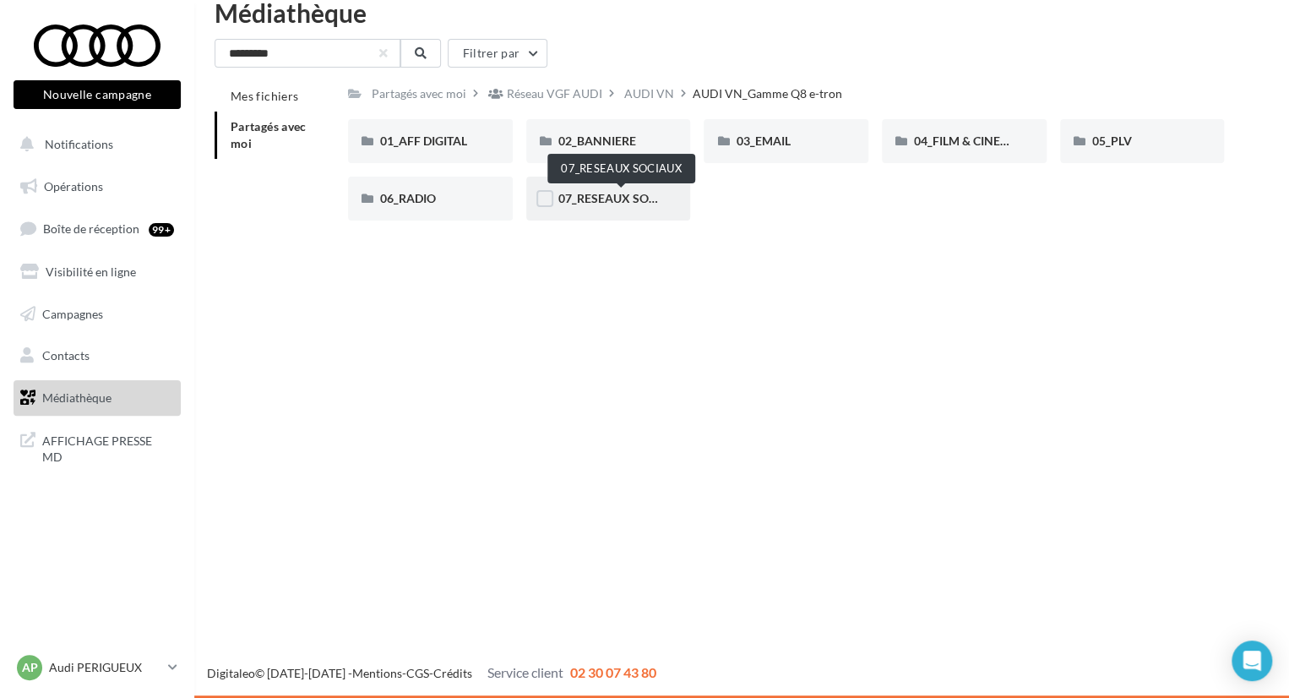
click at [605, 193] on span "07_RESEAUX SOCIAUX" at bounding box center [621, 198] width 127 height 14
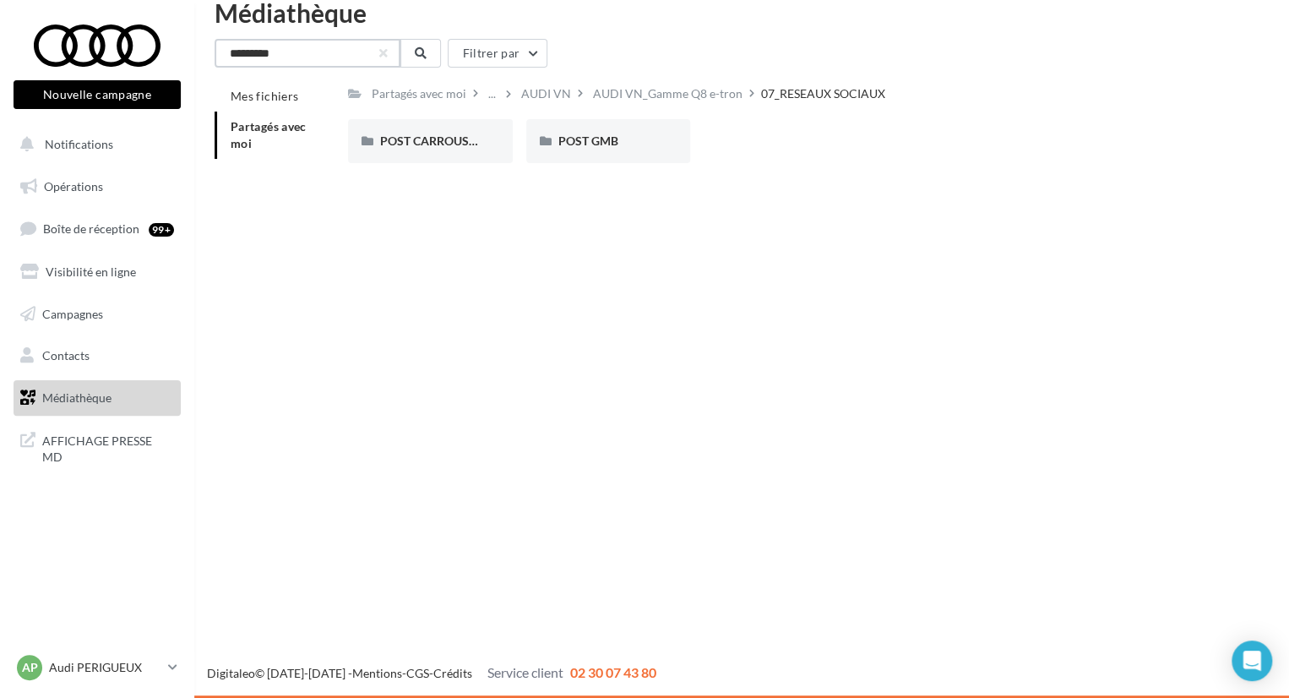
click at [352, 60] on input "*********" at bounding box center [308, 53] width 186 height 29
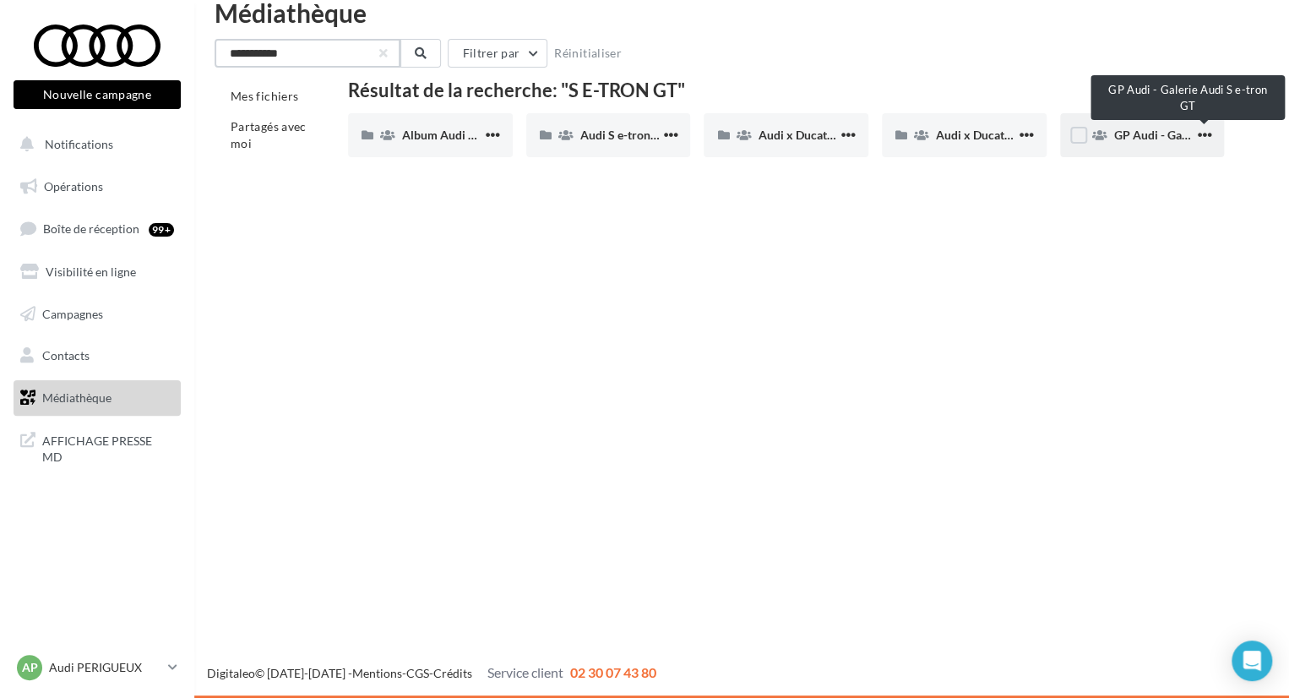
type input "**********"
click at [1145, 140] on span "GP Audi - Galerie Audi S e-tron GT" at bounding box center [1205, 135] width 182 height 14
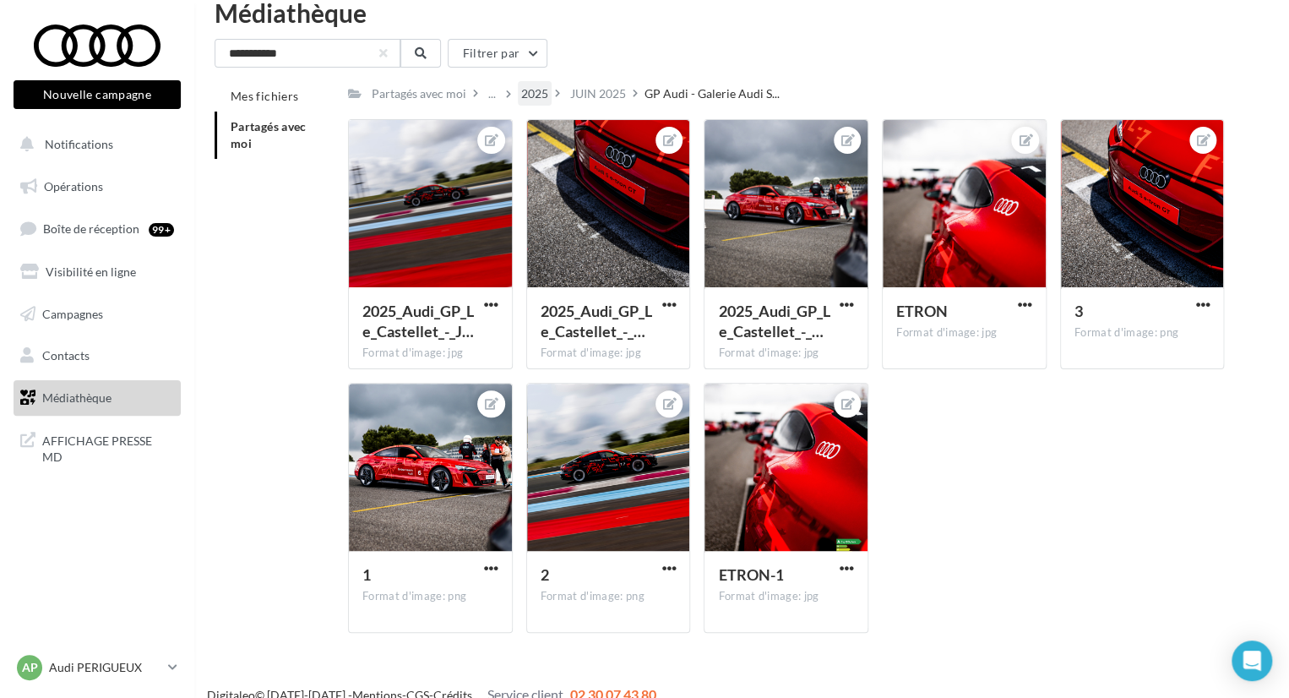
click at [533, 89] on div "2025" at bounding box center [534, 93] width 27 height 17
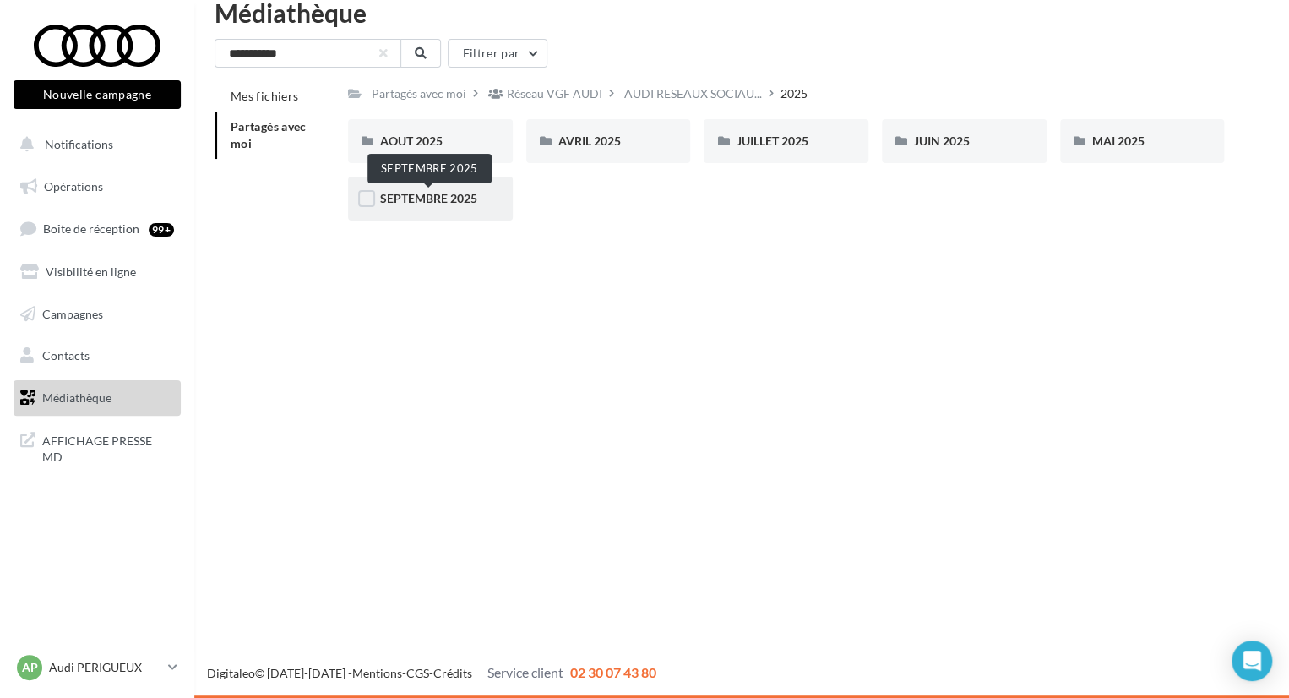
click at [433, 193] on span "SEPTEMBRE 2025" at bounding box center [428, 198] width 97 height 14
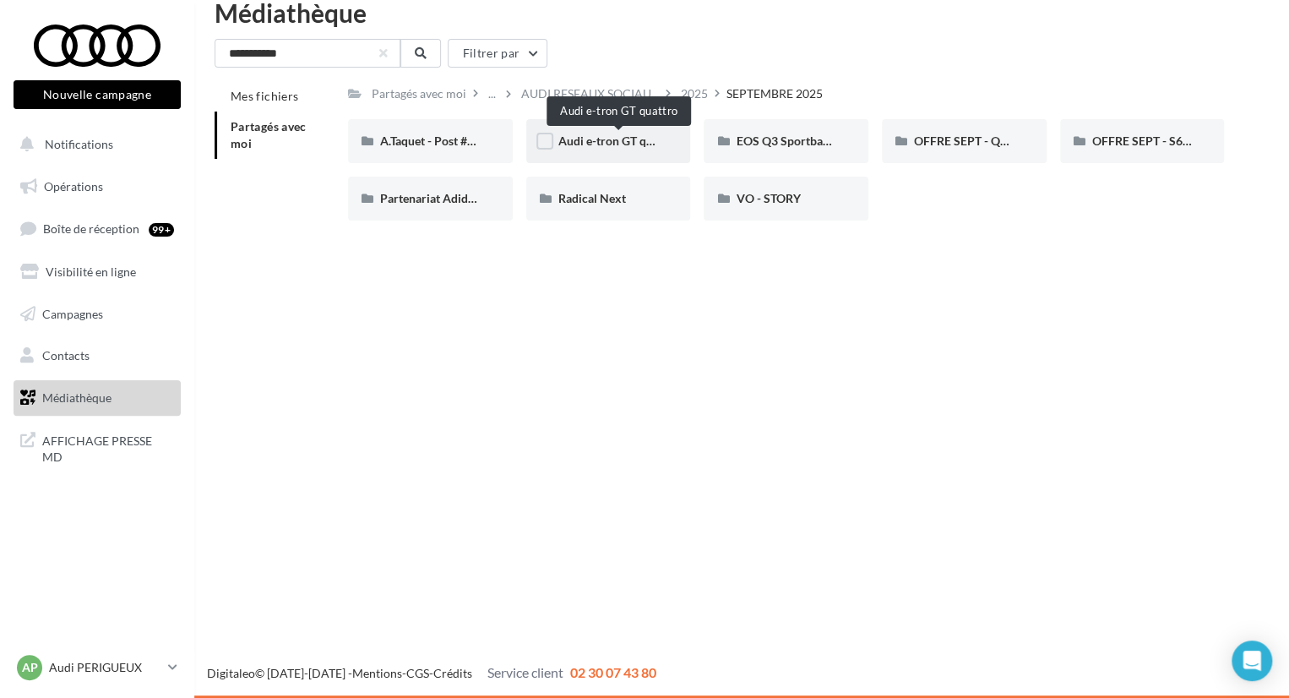
click at [594, 136] on span "Audi e-tron GT quattro" at bounding box center [618, 140] width 121 height 14
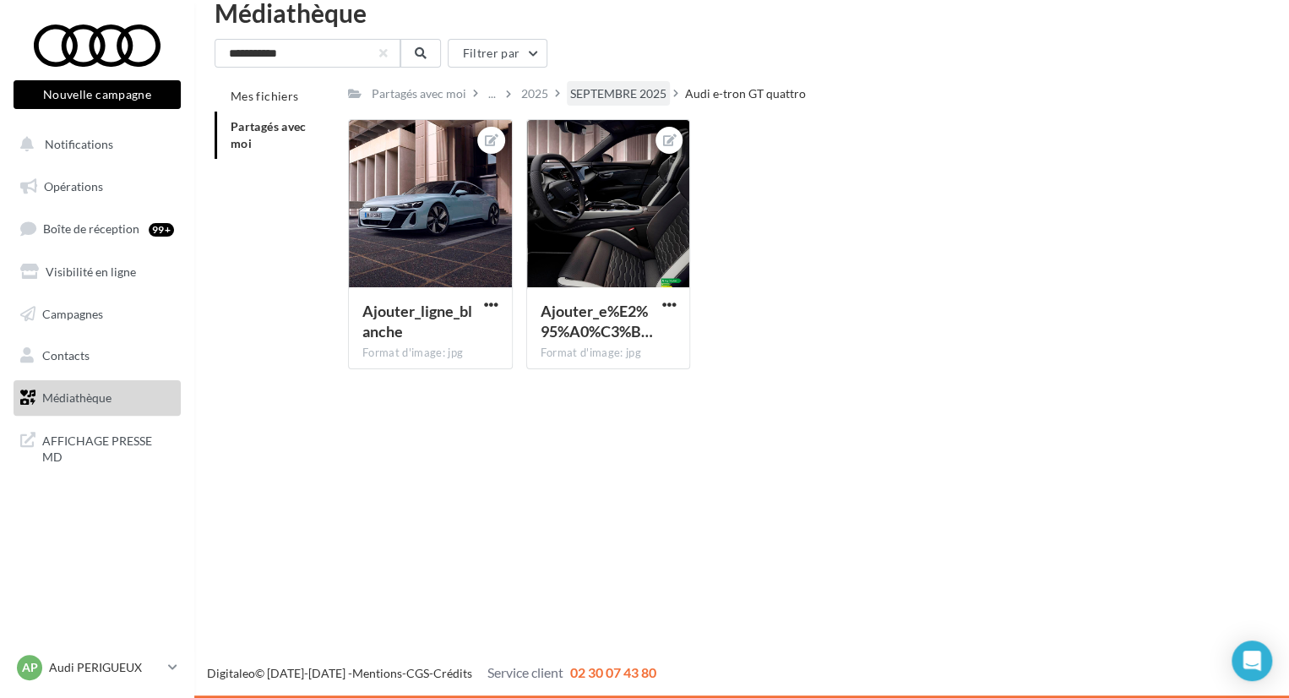
click at [645, 82] on div "SEPTEMBRE 2025" at bounding box center [618, 93] width 103 height 24
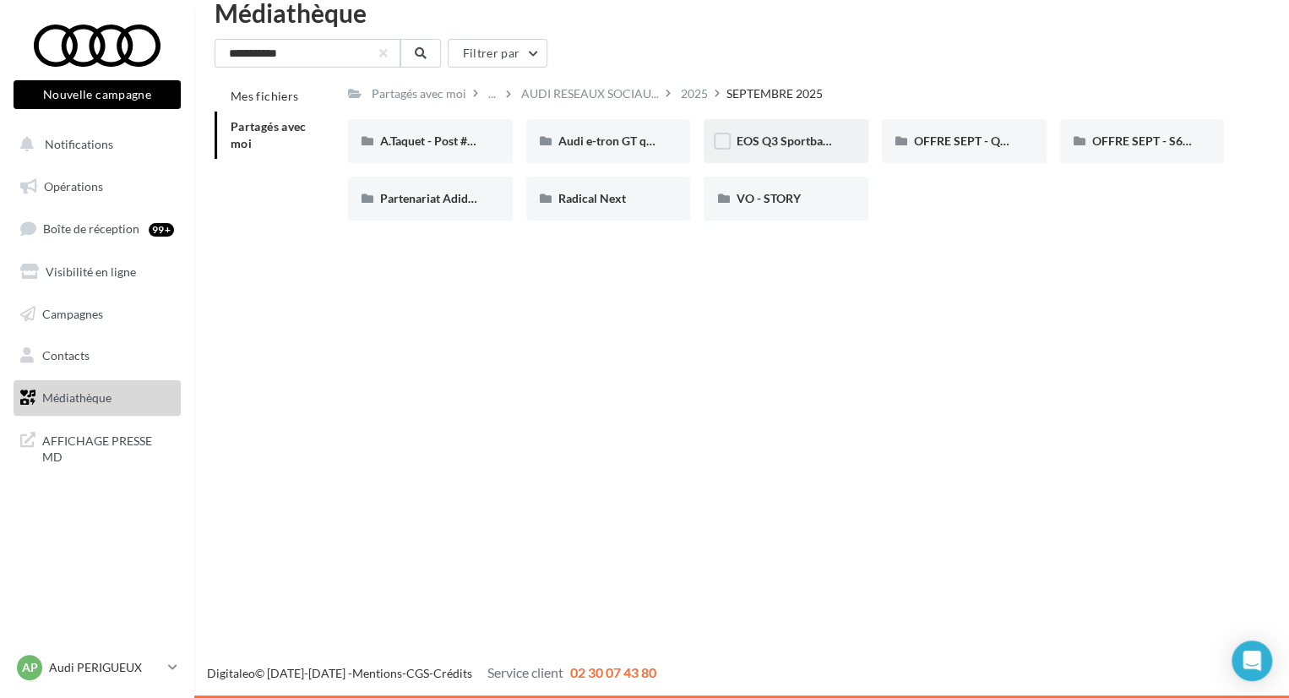
click at [777, 133] on div "EOS Q3 Sportback & SB e-Hybrid" at bounding box center [786, 141] width 101 height 17
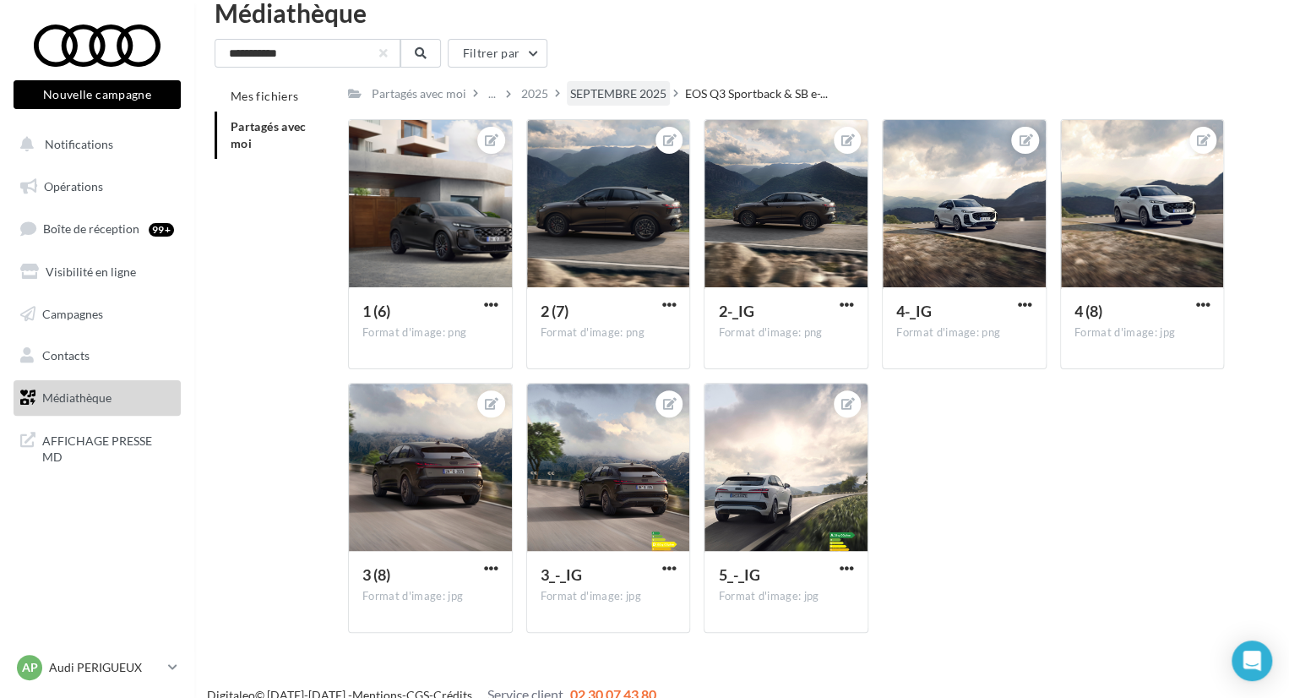
click at [615, 98] on div "SEPTEMBRE 2025" at bounding box center [618, 93] width 96 height 17
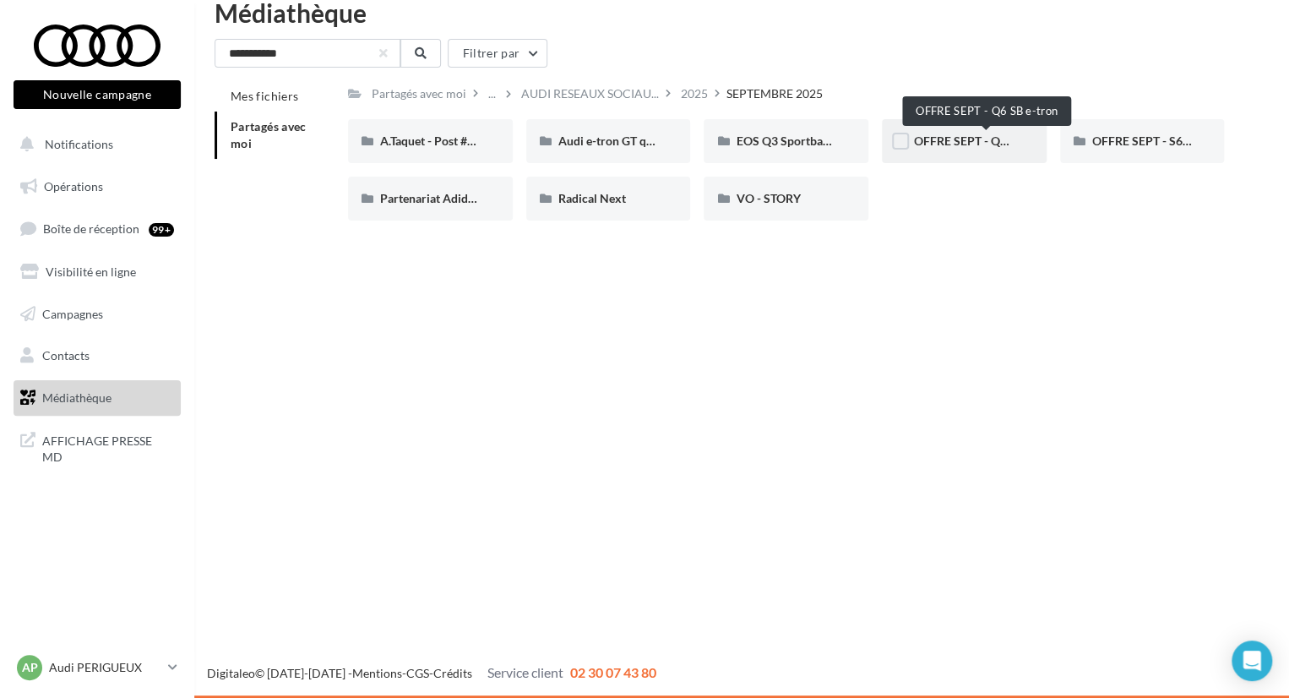
click at [960, 142] on span "OFFRE SEPT - Q6 SB e-tron" at bounding box center [986, 140] width 145 height 14
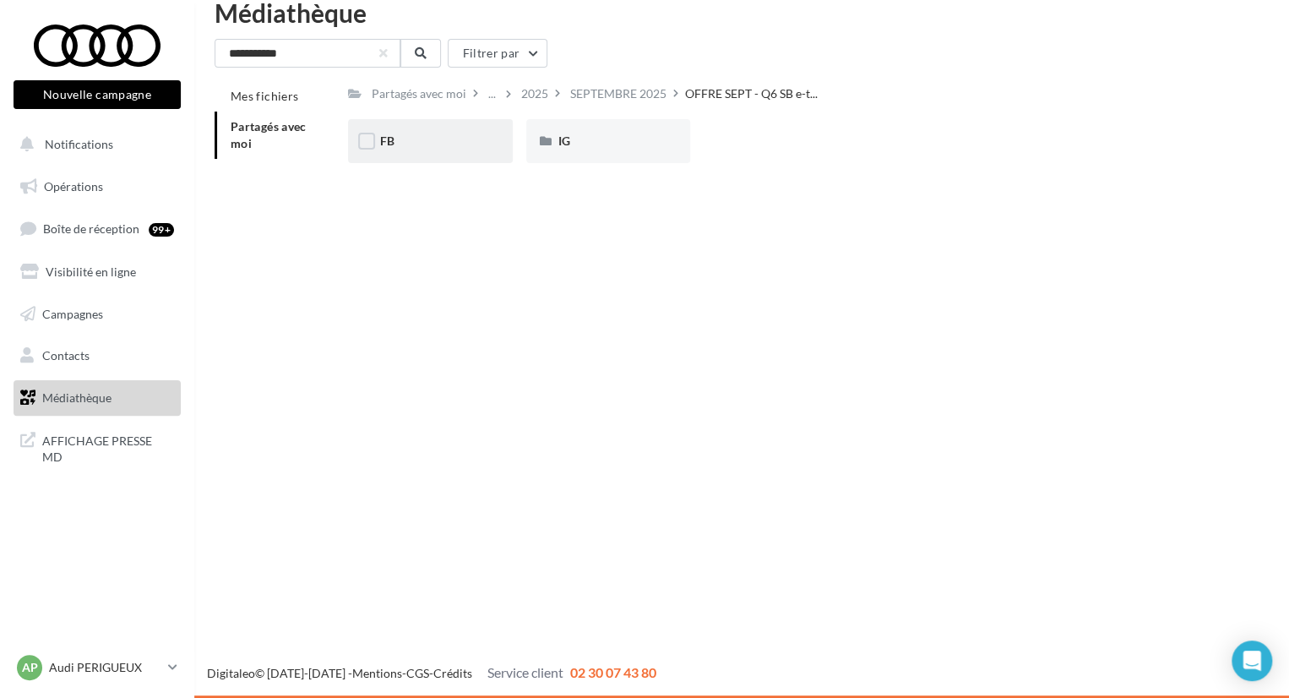
click at [420, 140] on div "FB" at bounding box center [430, 141] width 101 height 17
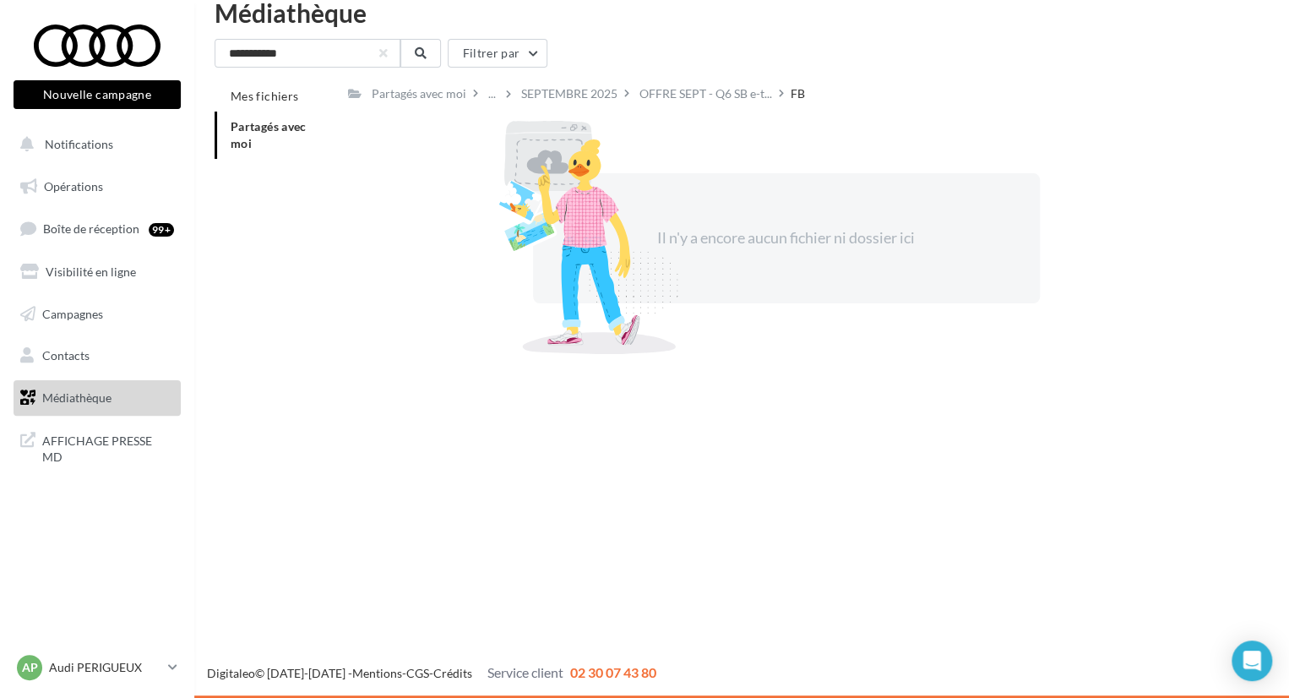
click at [960, 79] on div "**********" at bounding box center [742, 198] width 1054 height 318
click at [148, 655] on div "AP Audi PERIGUEUX audi-peri-pau" at bounding box center [89, 667] width 144 height 25
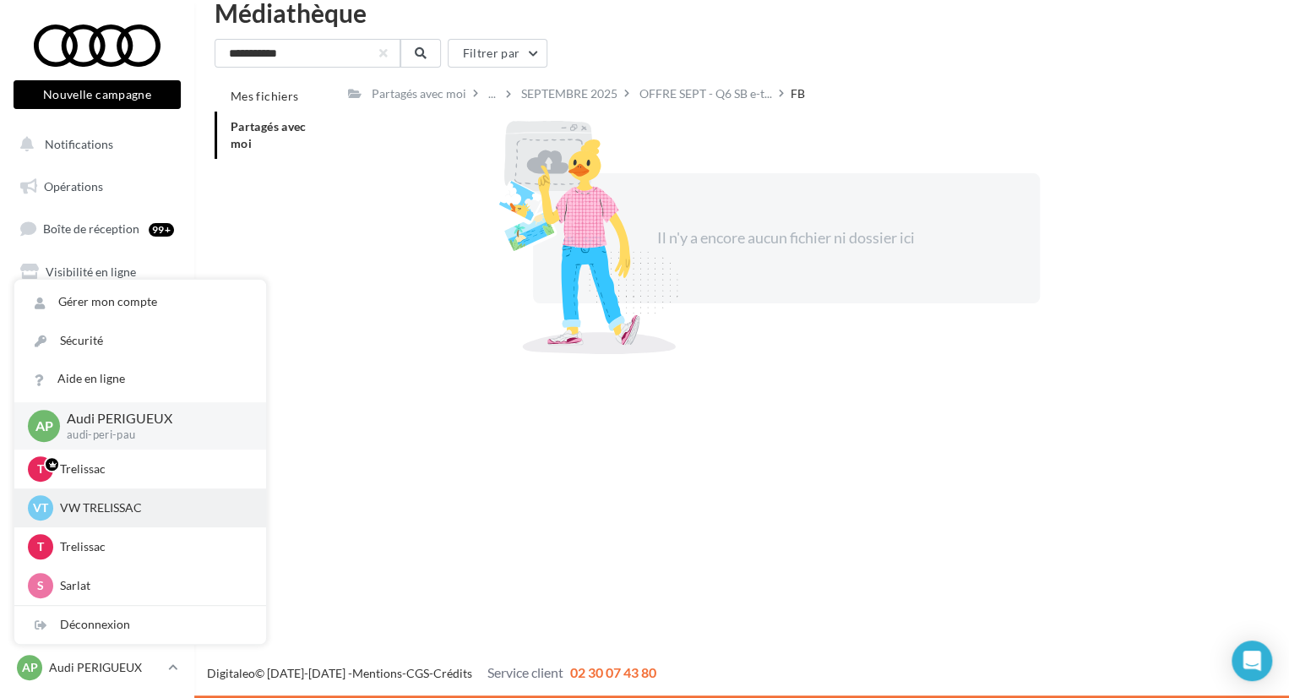
click at [137, 508] on p "VW TRELISSAC" at bounding box center [153, 507] width 186 height 17
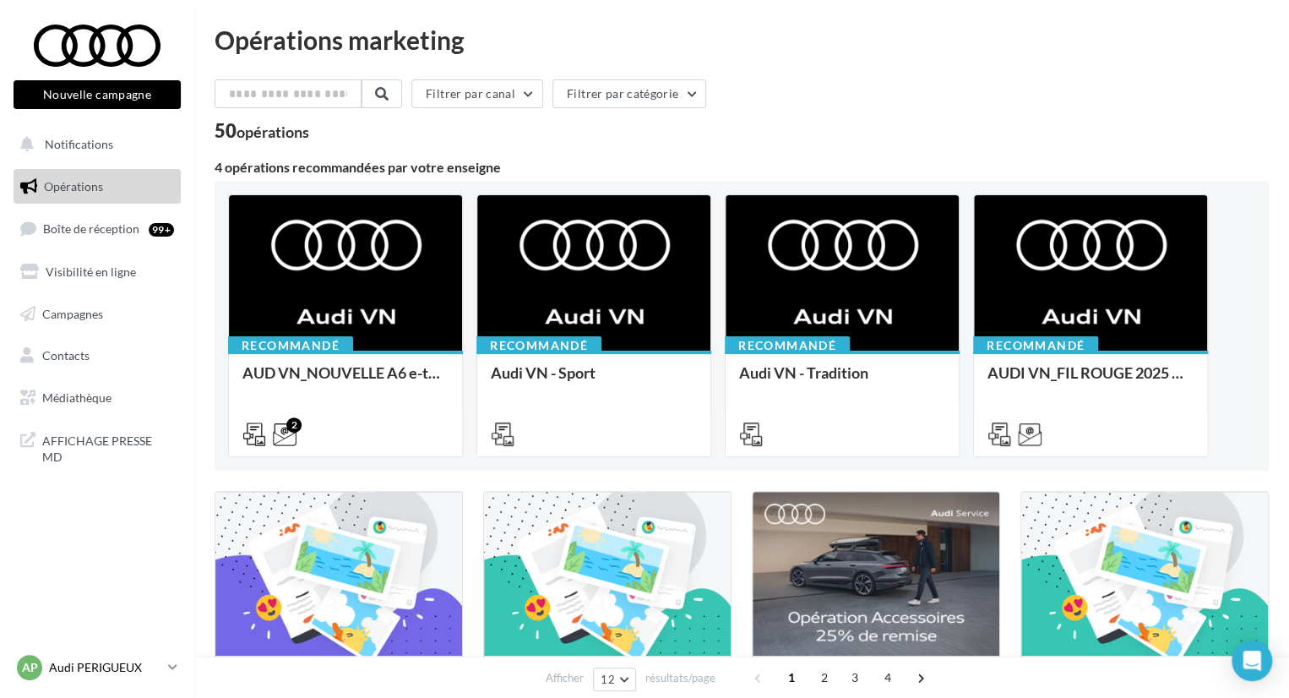
click at [172, 660] on icon at bounding box center [172, 667] width 9 height 14
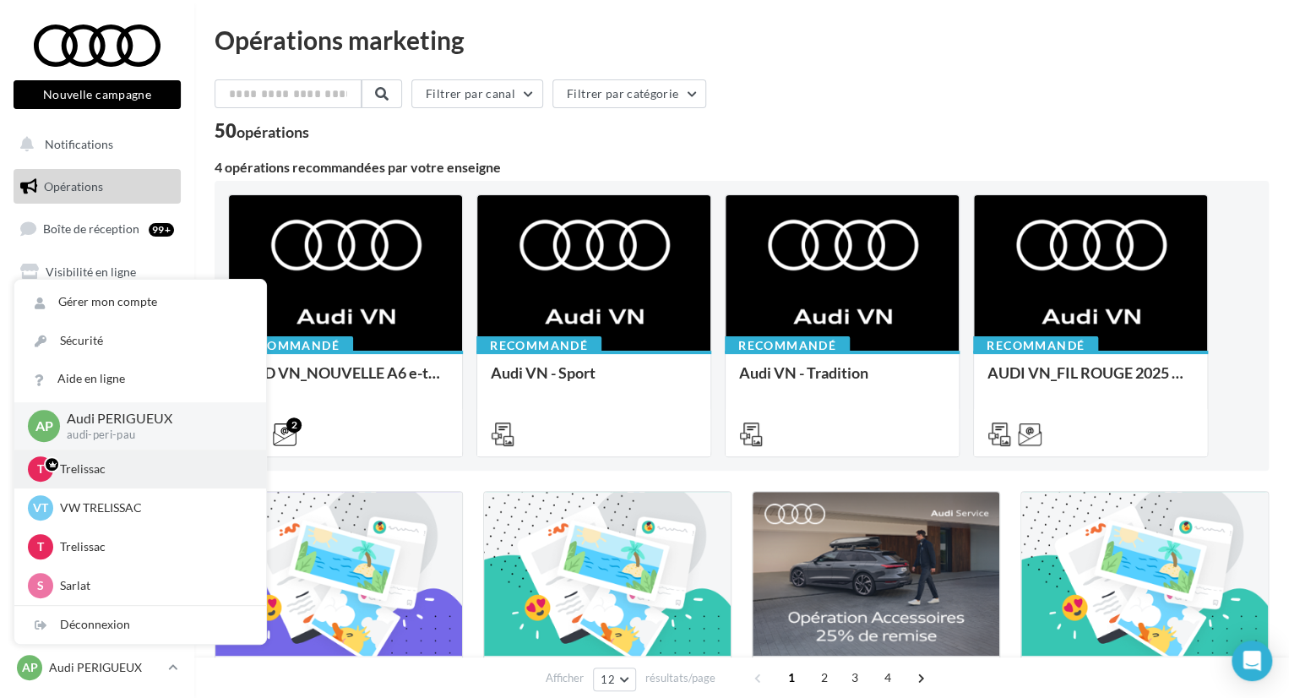
click at [106, 471] on p "Trelissac" at bounding box center [153, 468] width 186 height 17
